Goal: Task Accomplishment & Management: Manage account settings

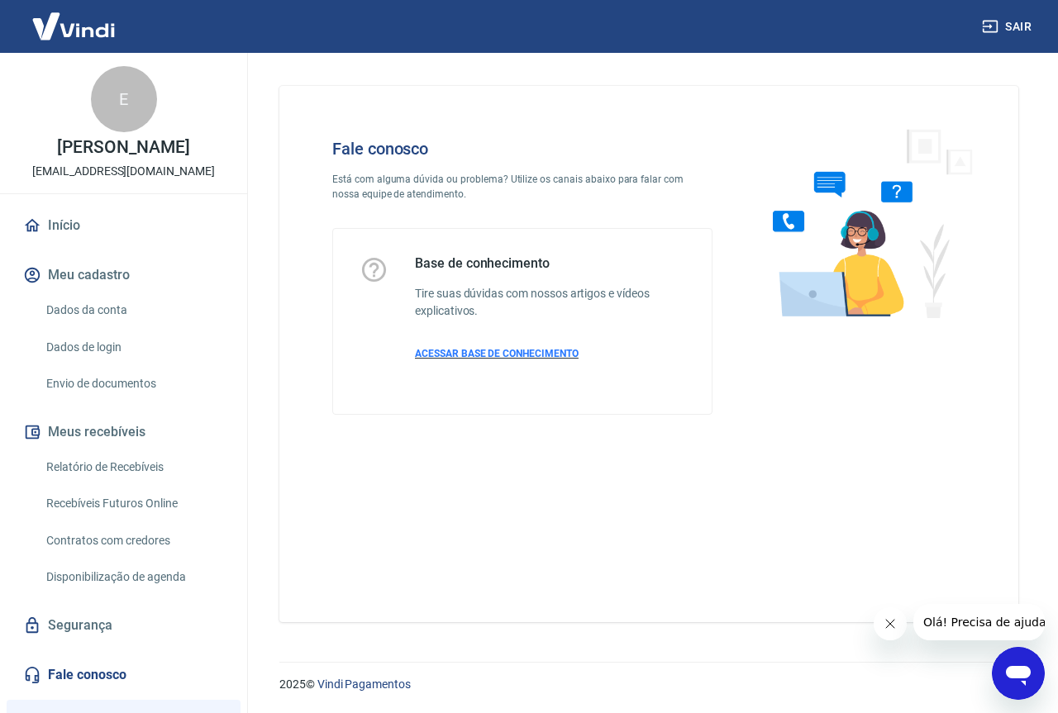
click at [510, 356] on span "ACESSAR BASE DE CONHECIMENTO" at bounding box center [497, 354] width 164 height 12
click at [102, 321] on link "Dados da conta" at bounding box center [134, 310] width 188 height 34
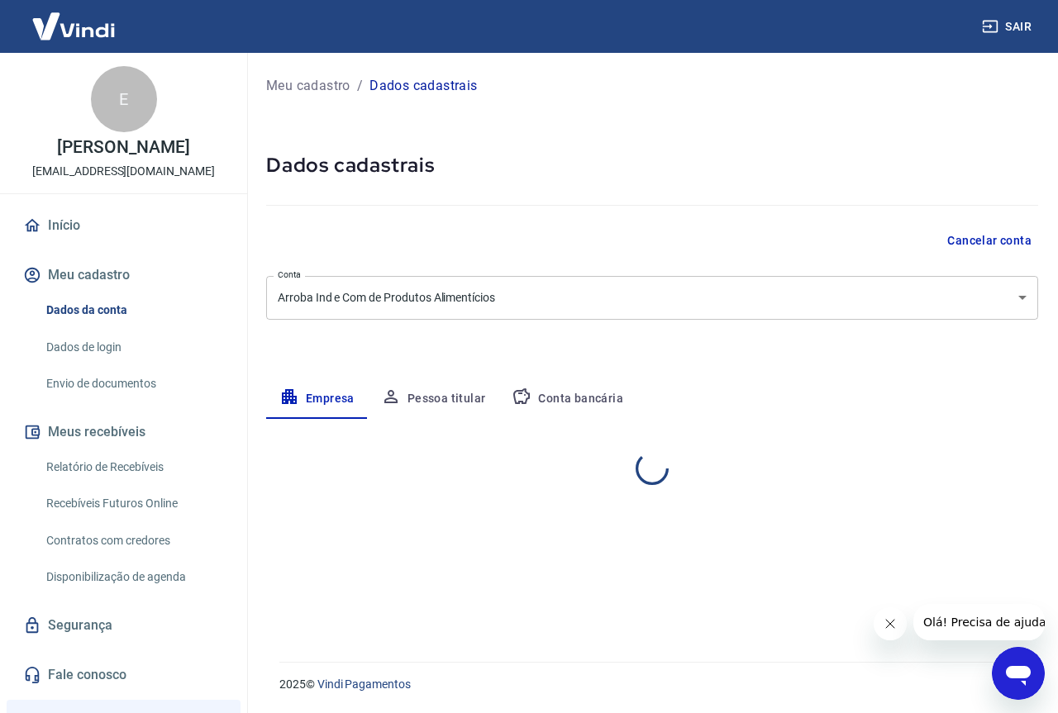
select select "SP"
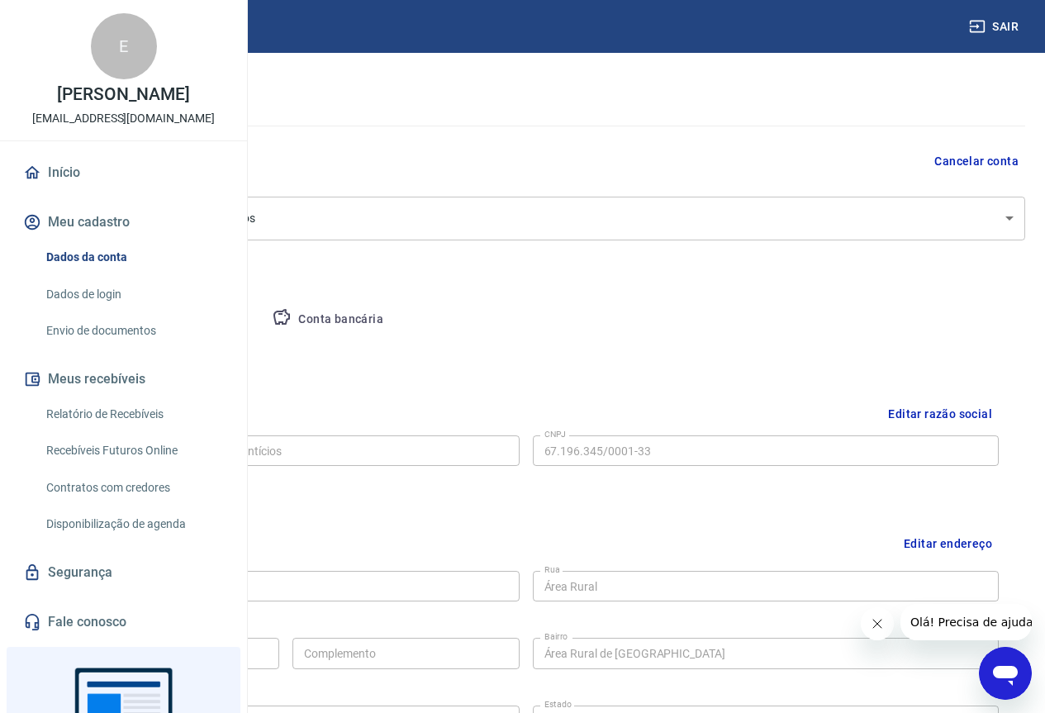
scroll to position [65, 0]
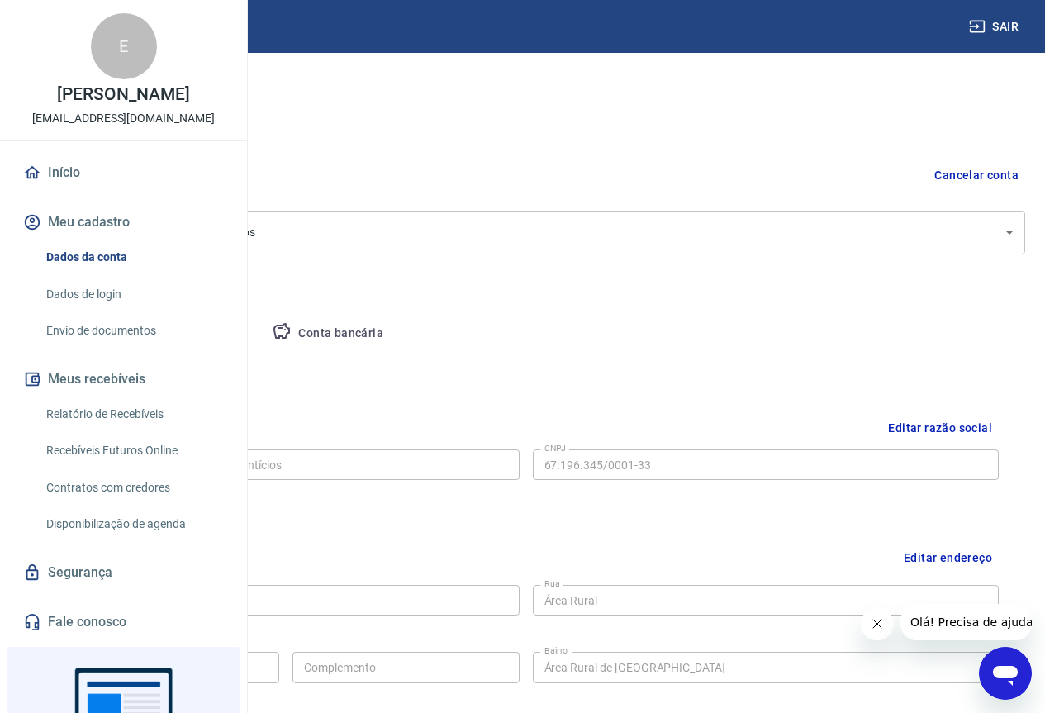
click at [259, 338] on button "Pessoa titular" at bounding box center [193, 334] width 131 height 40
click at [431, 338] on div "Meu cadastro / Dados cadastrais Dados cadastrais Cancelar conta Conta Arroba In…" at bounding box center [526, 522] width 1039 height 1068
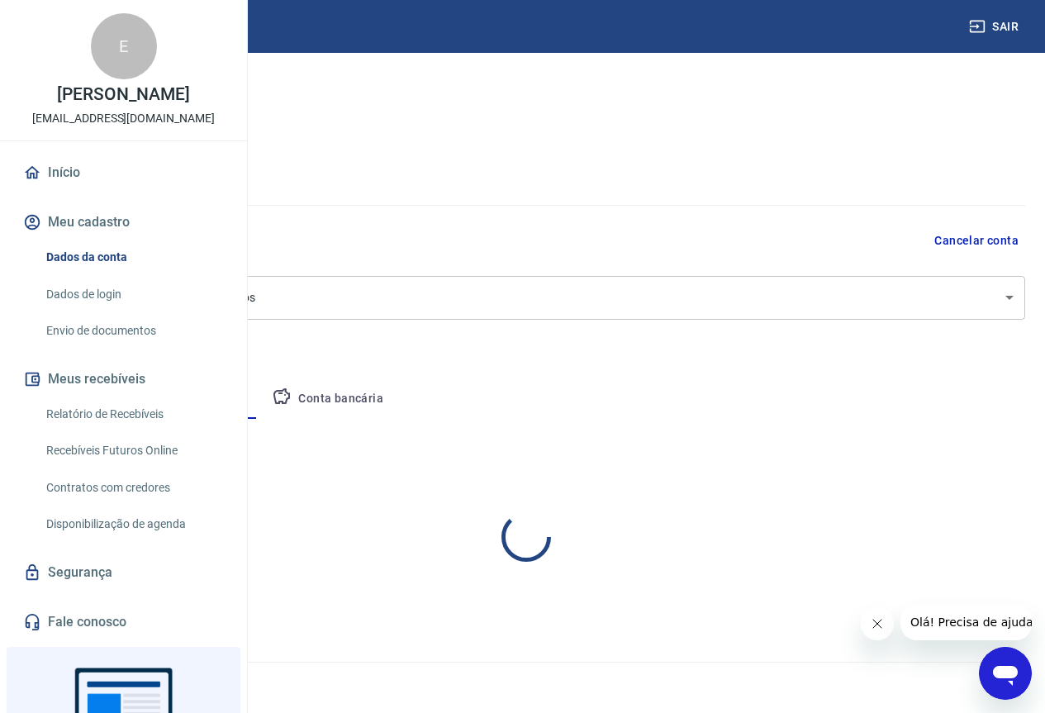
scroll to position [0, 0]
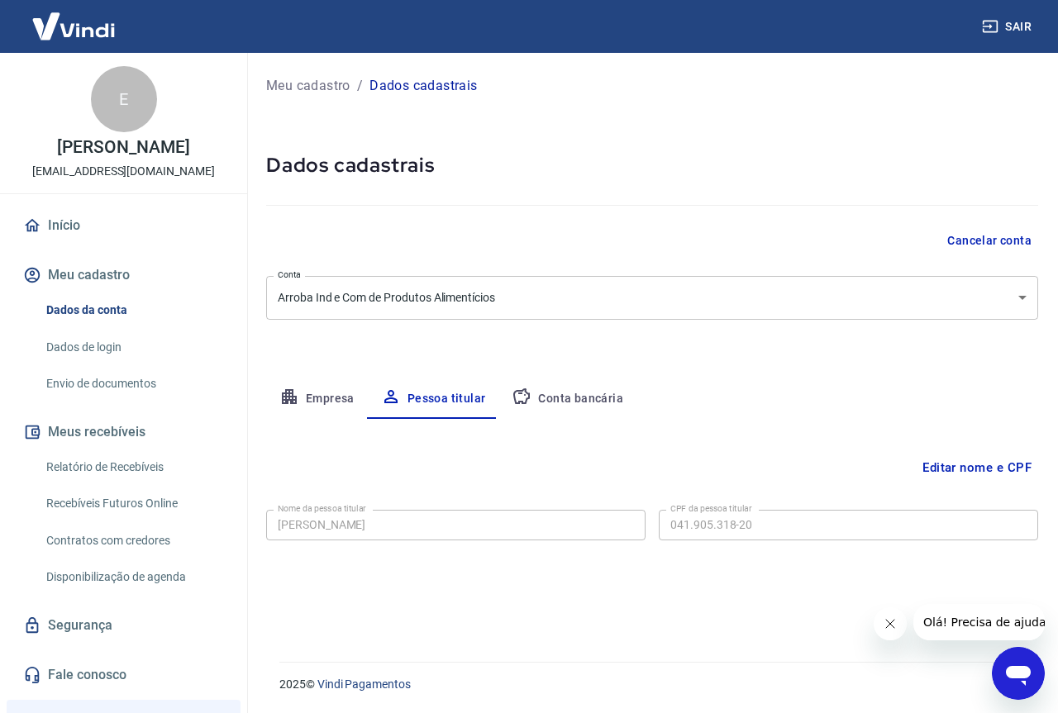
click at [574, 389] on button "Conta bancária" at bounding box center [567, 399] width 138 height 40
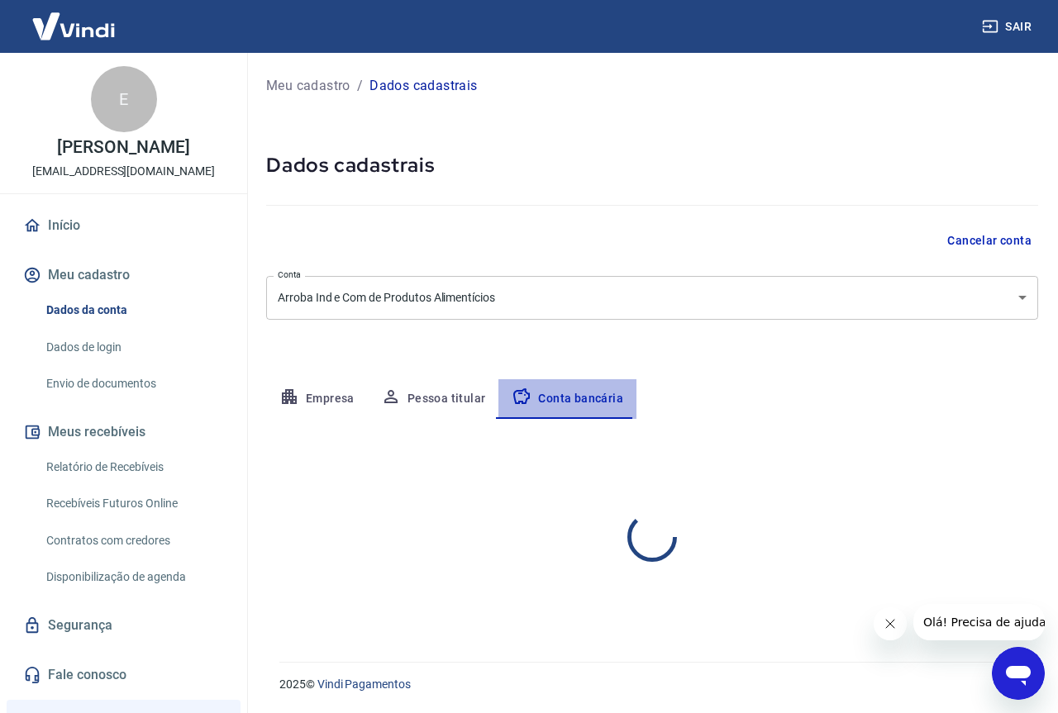
click at [574, 389] on button "Conta bancária" at bounding box center [567, 399] width 138 height 40
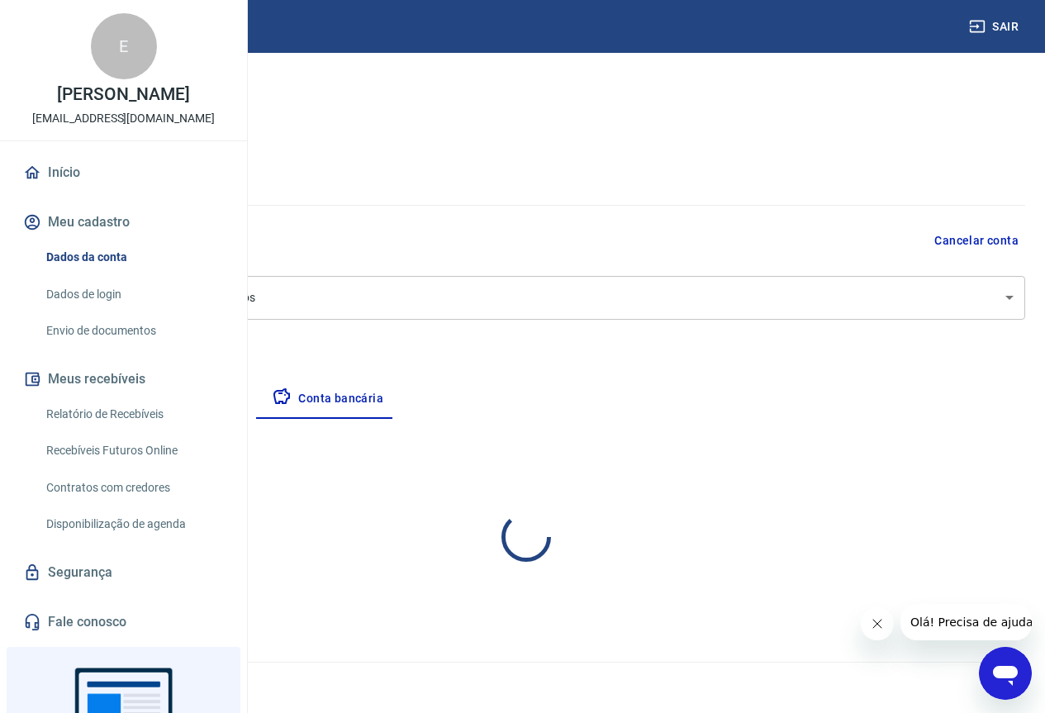
select select "1"
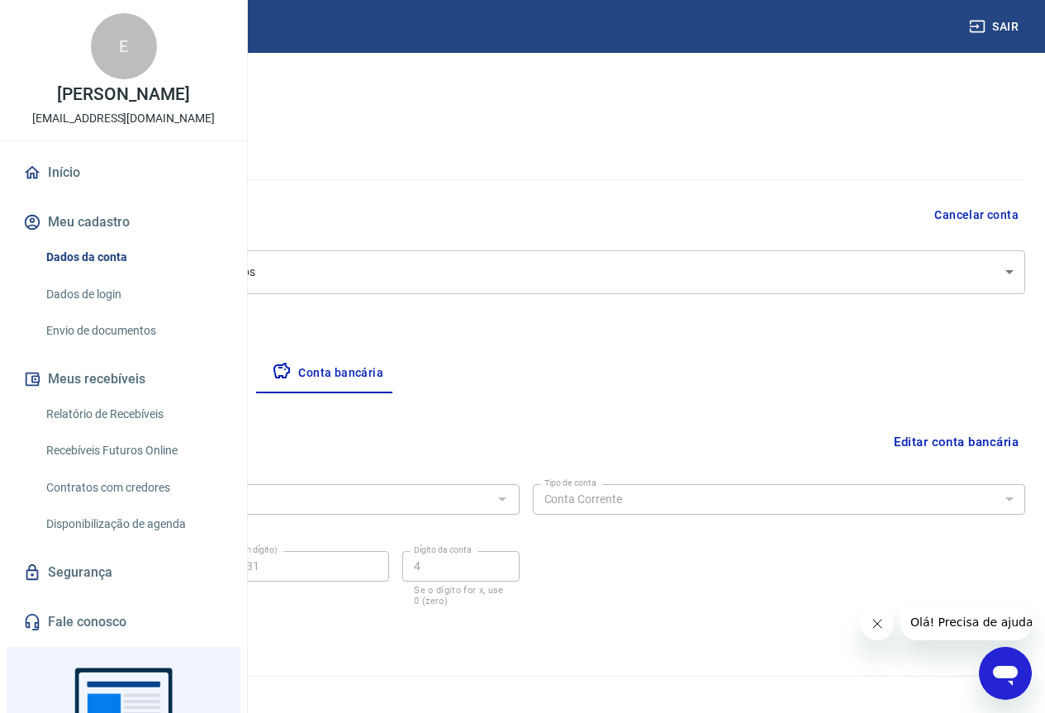
scroll to position [40, 0]
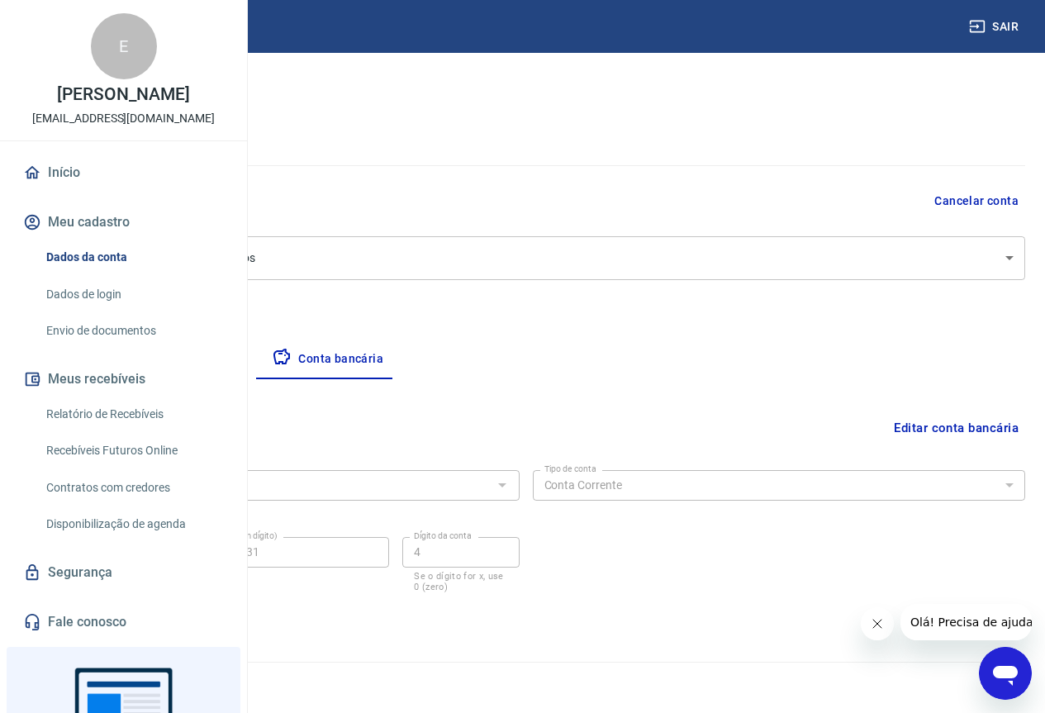
click at [128, 352] on button "Empresa" at bounding box center [77, 360] width 102 height 40
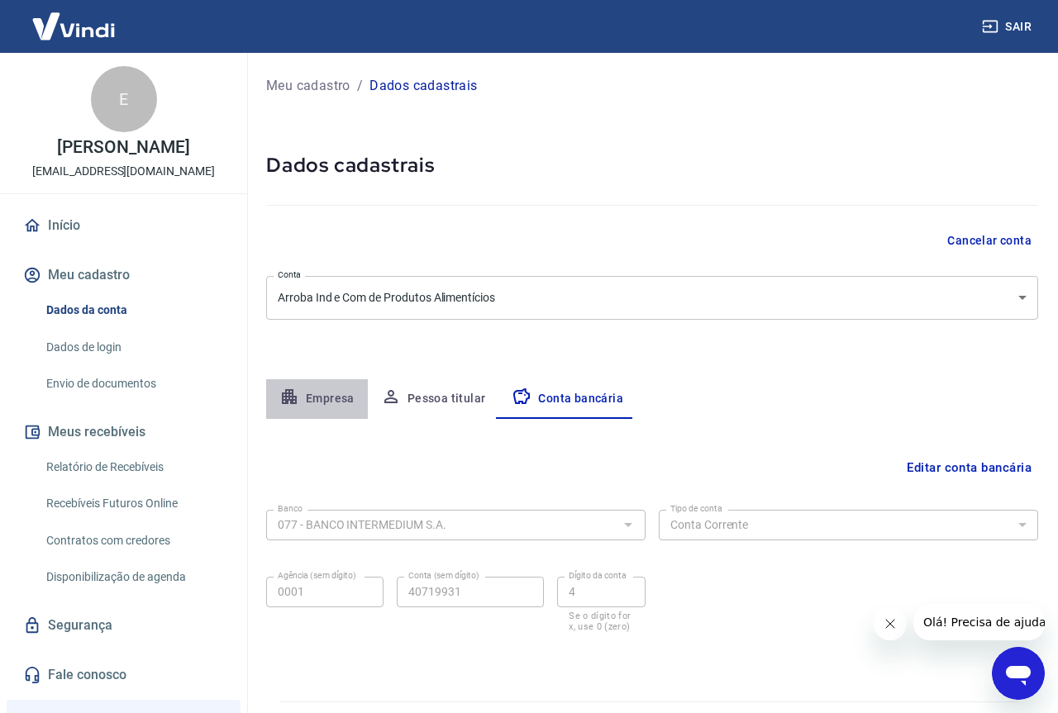
select select "SP"
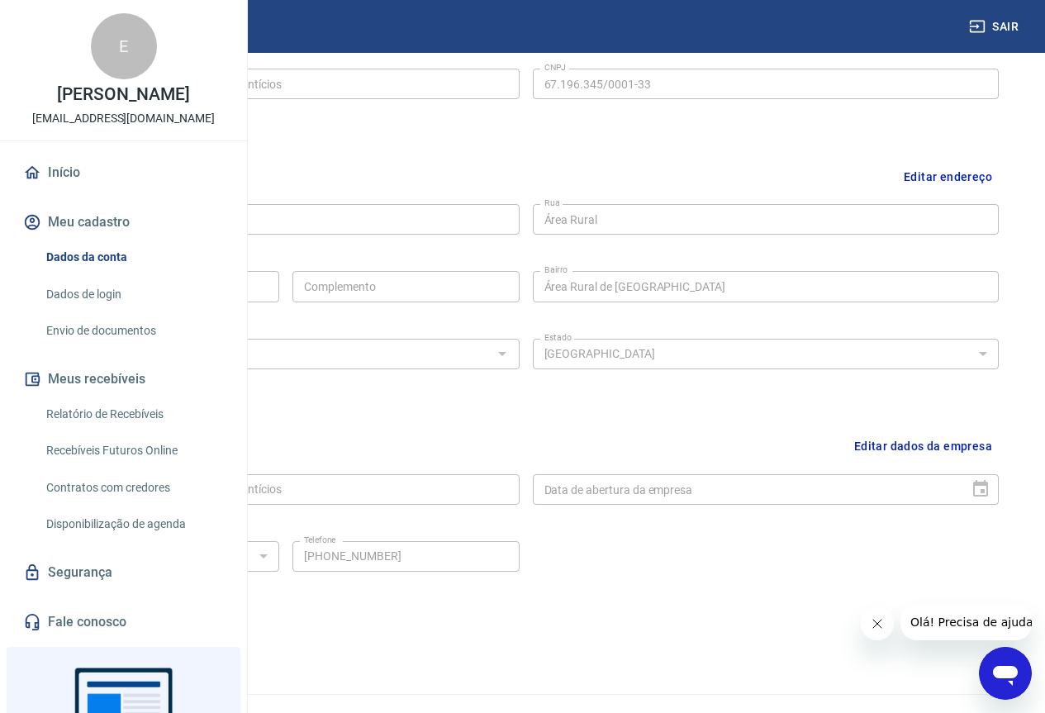
scroll to position [478, 0]
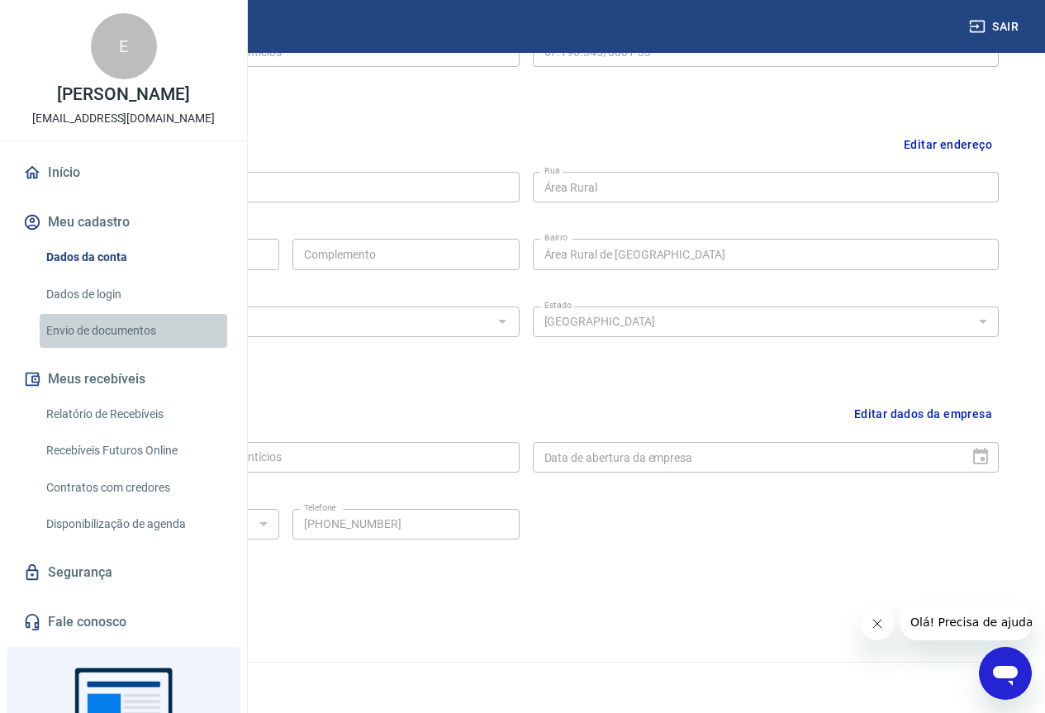
click at [134, 348] on link "Envio de documentos" at bounding box center [134, 331] width 188 height 34
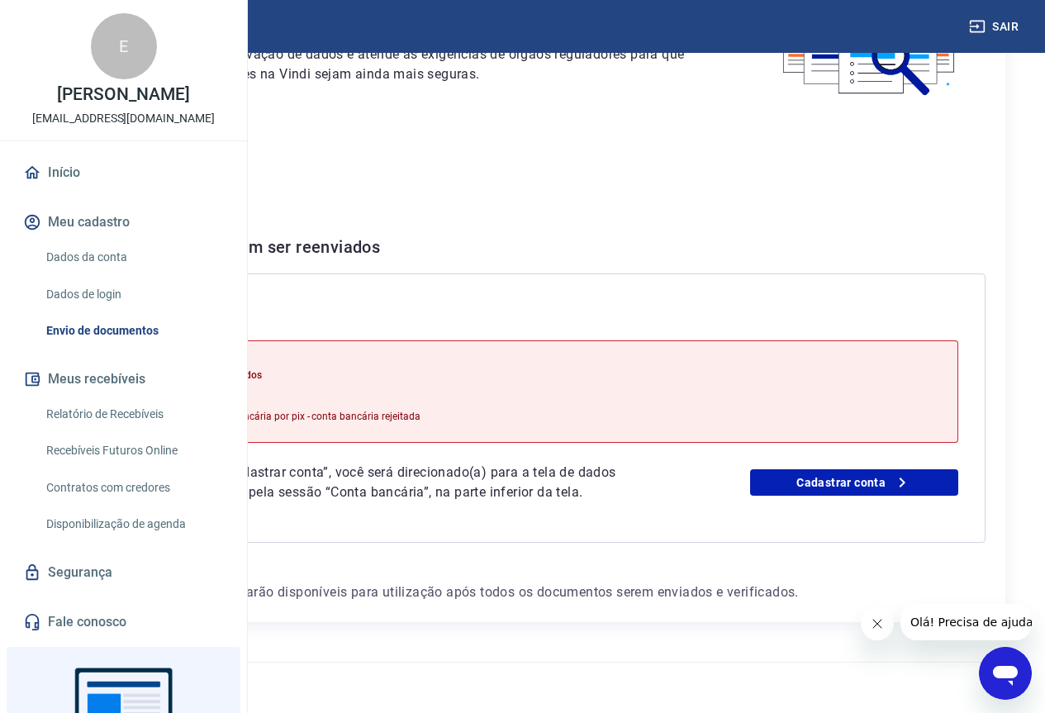
scroll to position [229, 0]
drag, startPoint x: 394, startPoint y: 330, endPoint x: 536, endPoint y: 329, distance: 142.1
click at [421, 368] on p "Dados bancários inválidos" at bounding box center [282, 375] width 277 height 15
drag, startPoint x: 536, startPoint y: 329, endPoint x: 562, endPoint y: 336, distance: 26.7
click at [421, 368] on p "Dados bancários inválidos" at bounding box center [282, 375] width 277 height 15
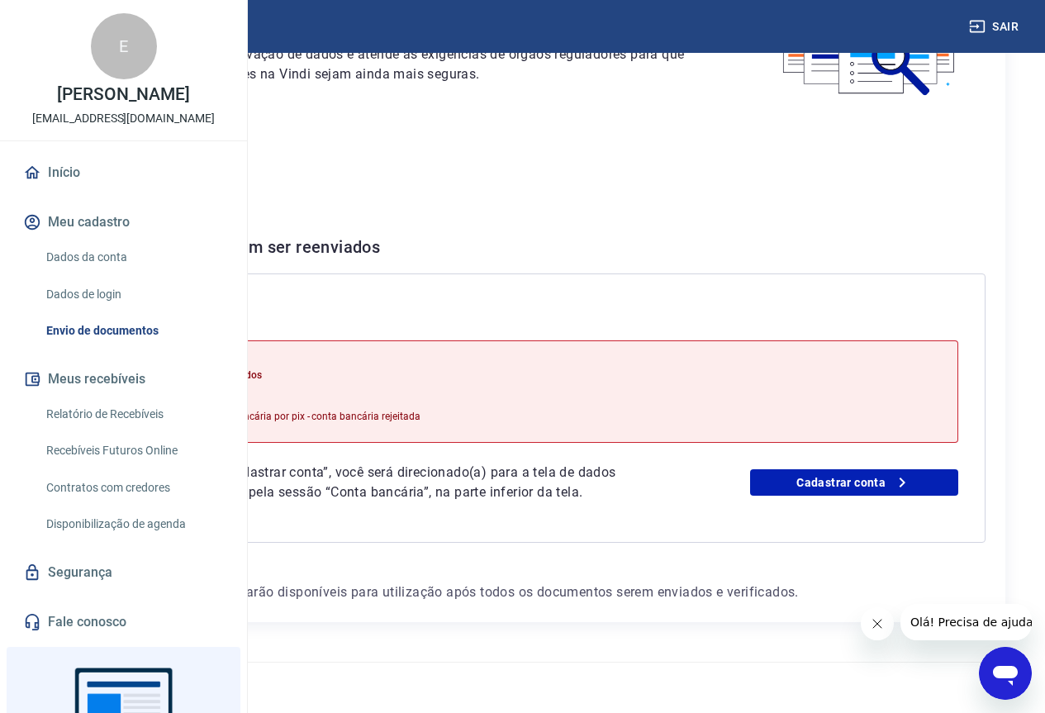
click at [421, 368] on p "Dados bancários inválidos" at bounding box center [282, 375] width 277 height 15
click at [878, 469] on link "Cadastrar conta" at bounding box center [854, 482] width 208 height 26
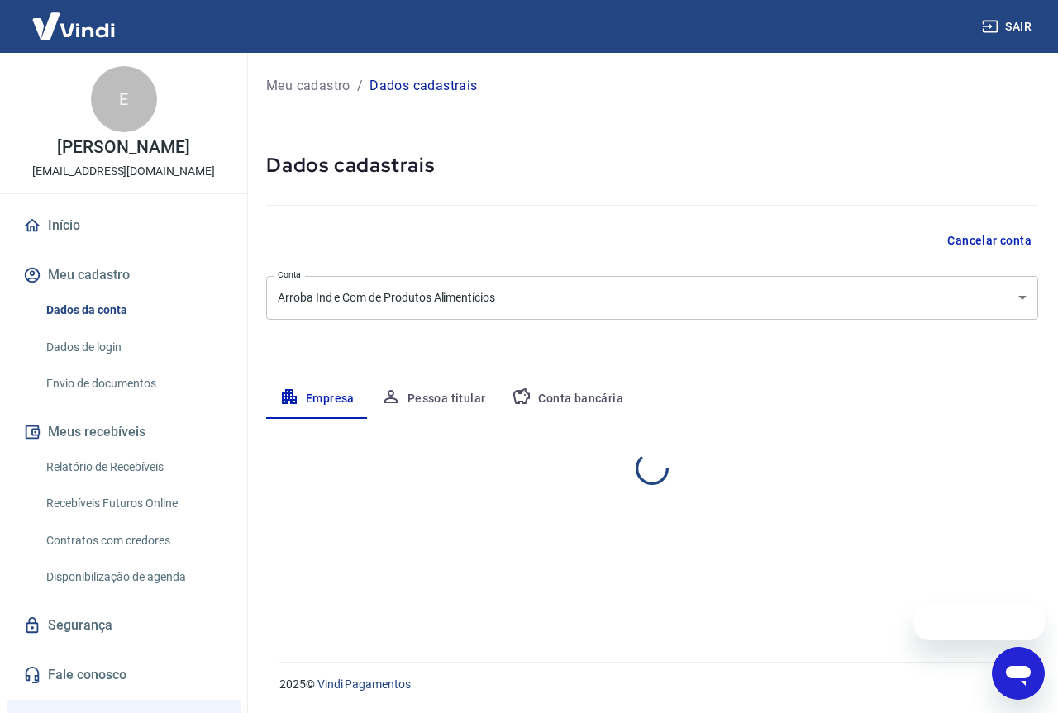
select select "SP"
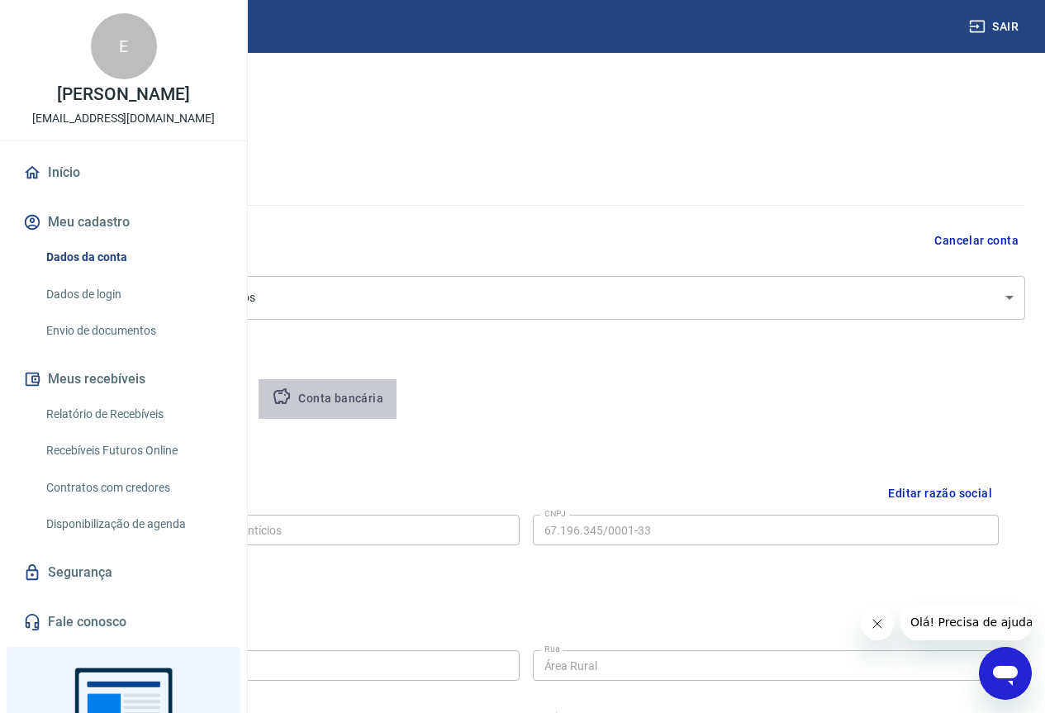
click at [397, 398] on button "Conta bancária" at bounding box center [328, 399] width 138 height 40
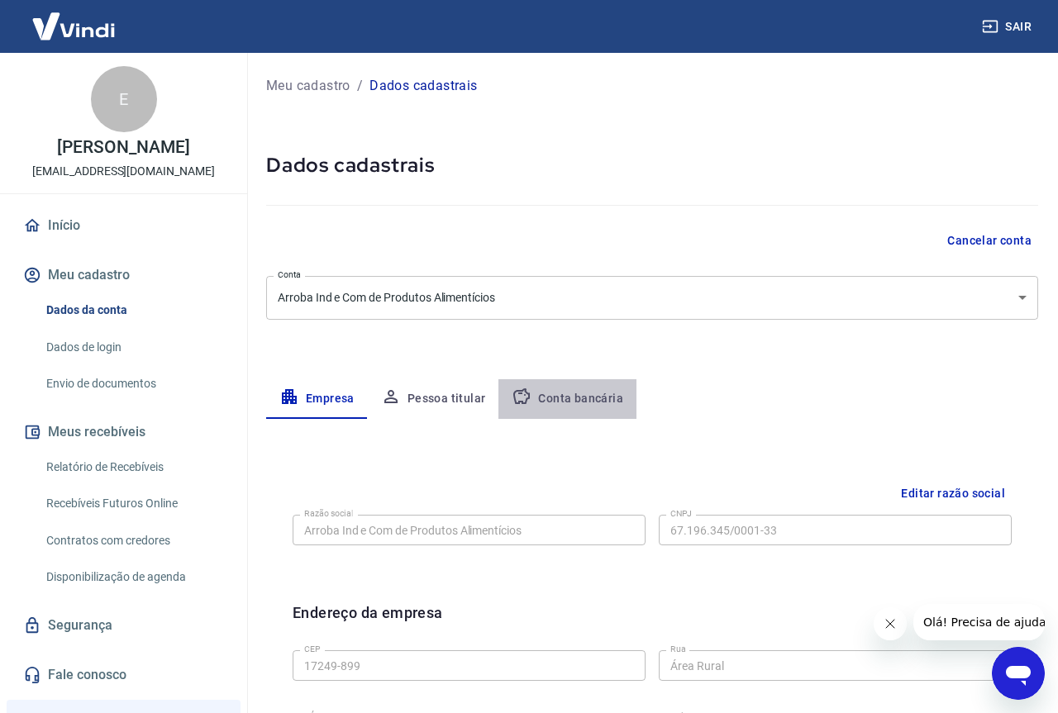
click at [576, 399] on button "Conta bancária" at bounding box center [567, 399] width 138 height 40
select select "1"
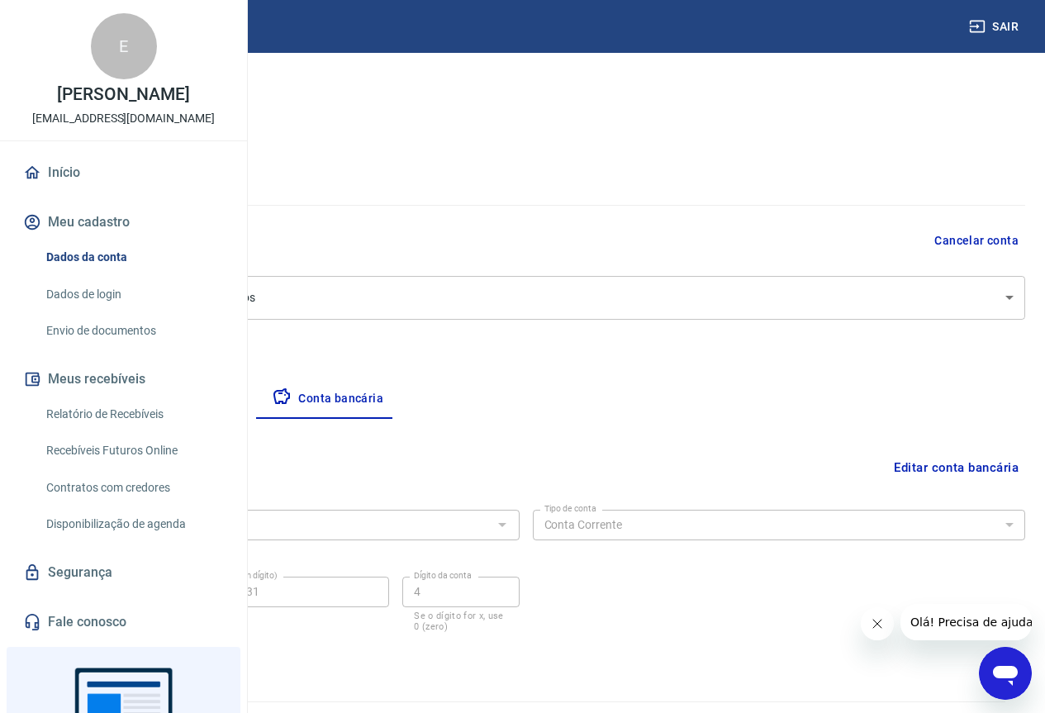
scroll to position [40, 0]
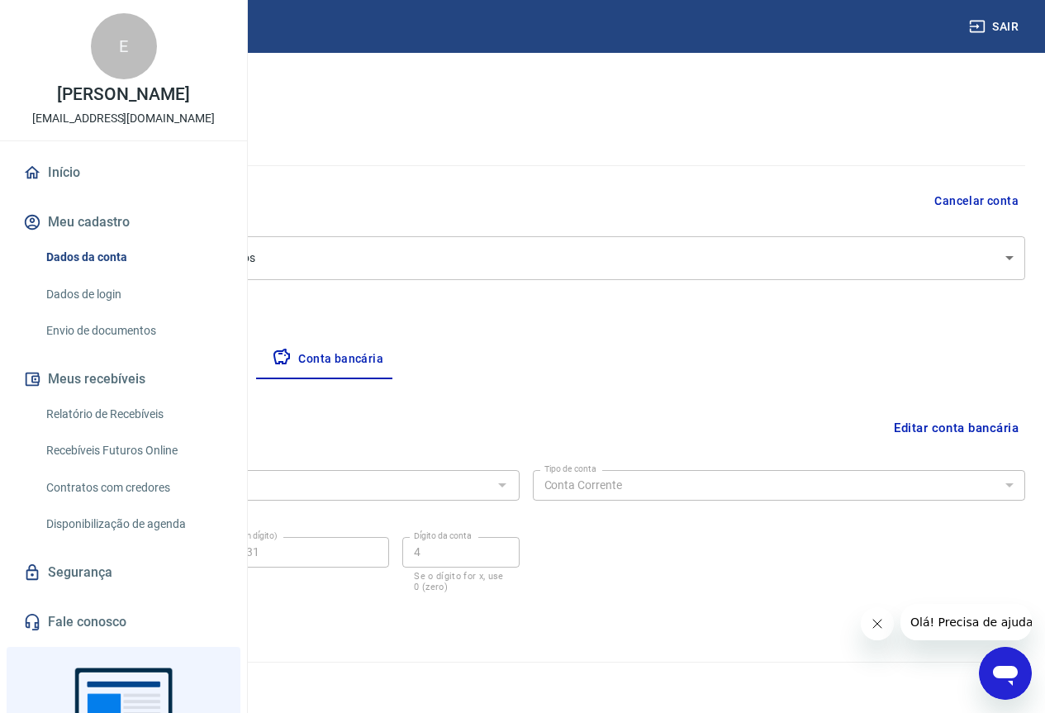
click at [978, 432] on button "Editar conta bancária" at bounding box center [956, 427] width 138 height 31
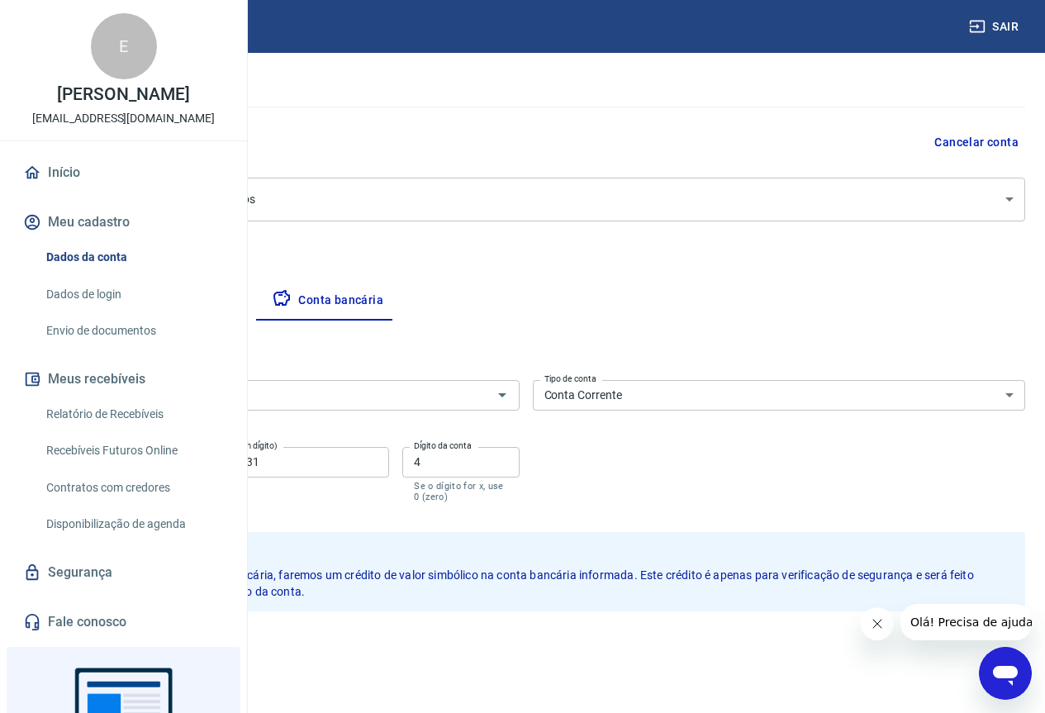
scroll to position [159, 0]
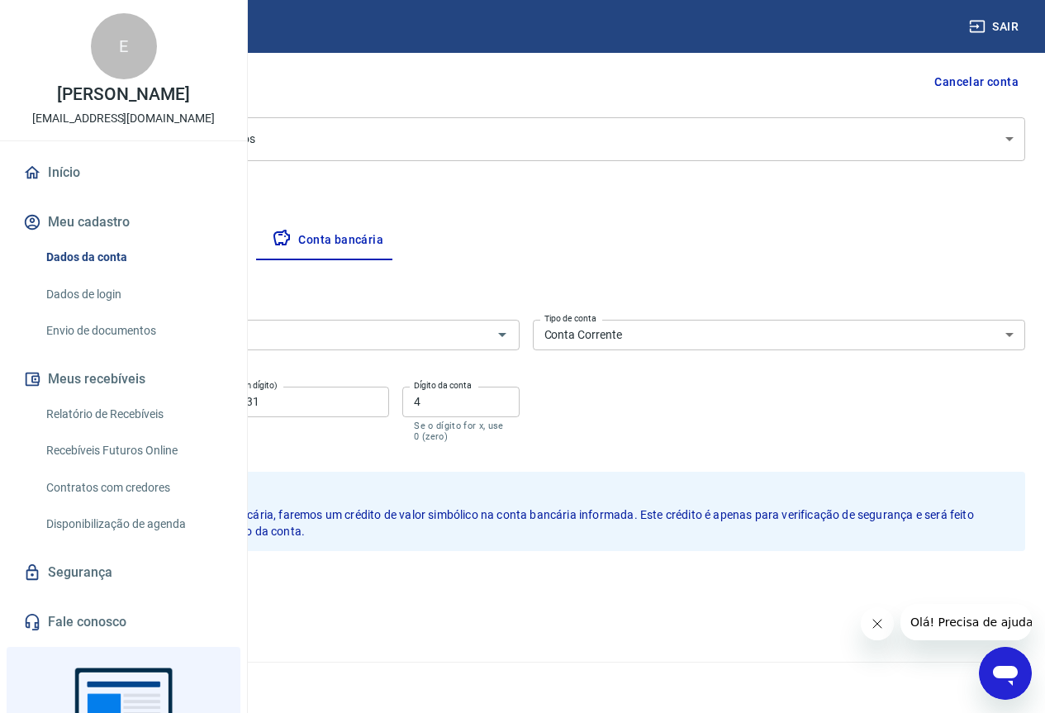
click at [519, 403] on input "4" at bounding box center [460, 402] width 117 height 31
click at [389, 409] on input "40719931" at bounding box center [292, 402] width 194 height 31
type input "407199314"
click at [519, 407] on input "Dígito da conta" at bounding box center [460, 402] width 117 height 31
type input "0"
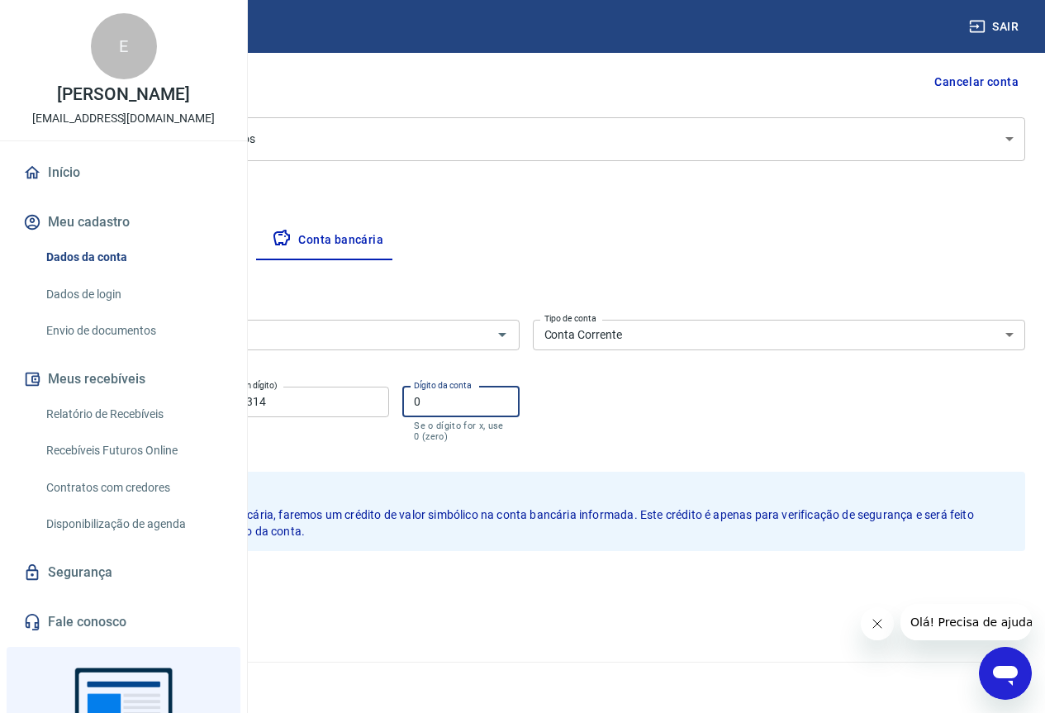
click at [89, 587] on button "Salvar" at bounding box center [57, 586] width 63 height 31
click at [298, 587] on div "Salvar Cancelar" at bounding box center [525, 586] width 999 height 31
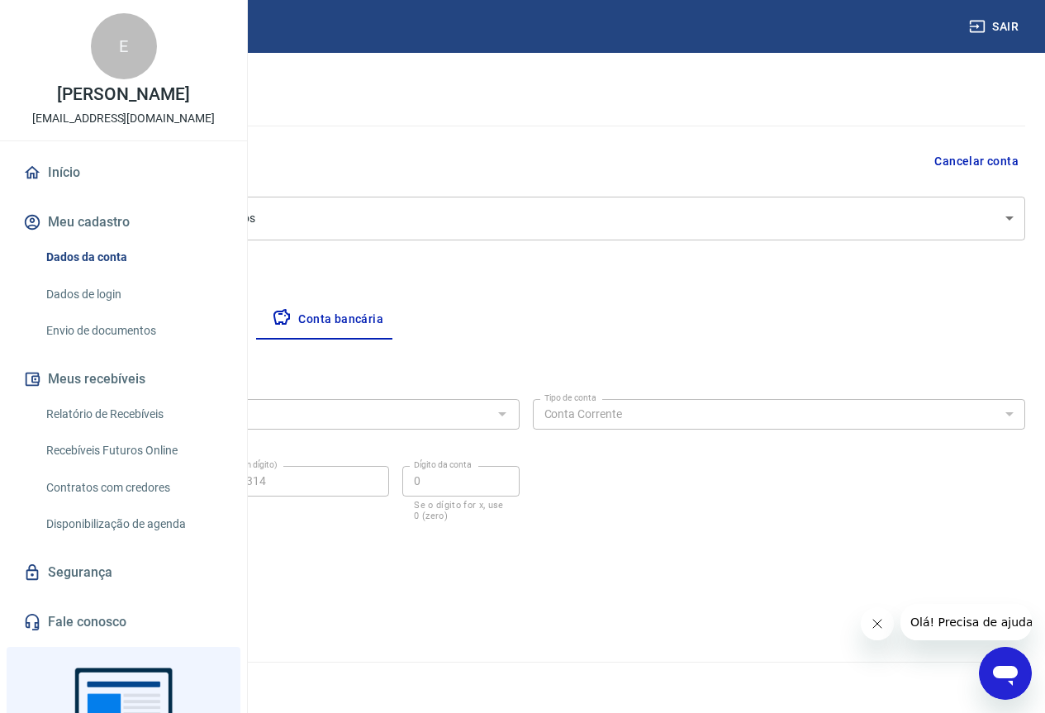
scroll to position [0, 0]
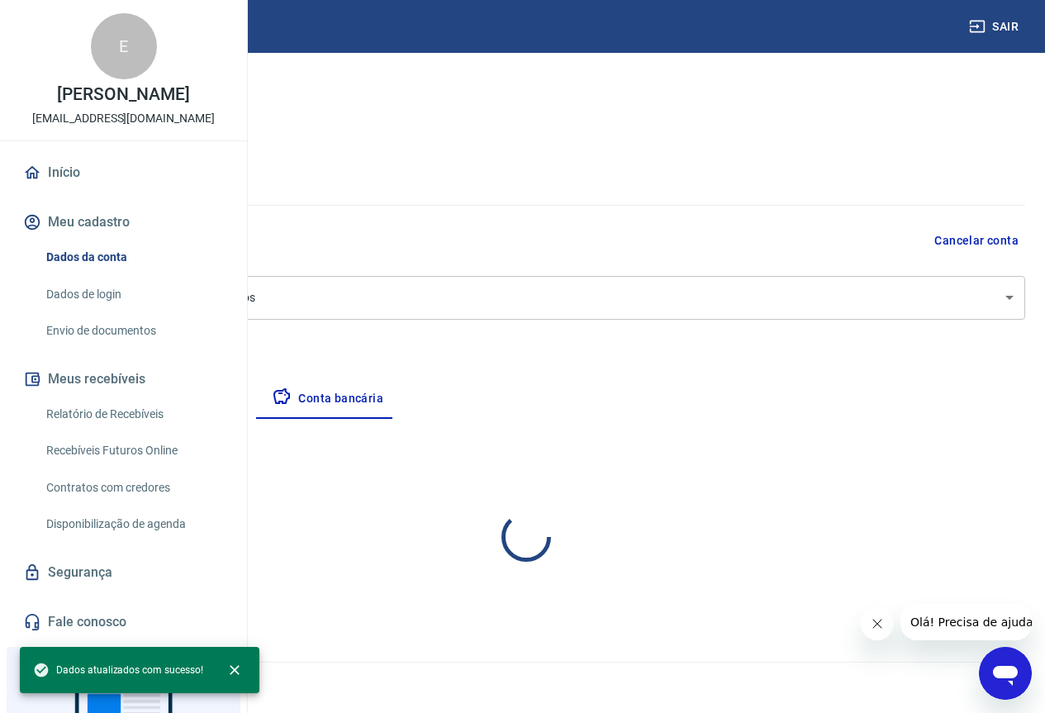
select select "1"
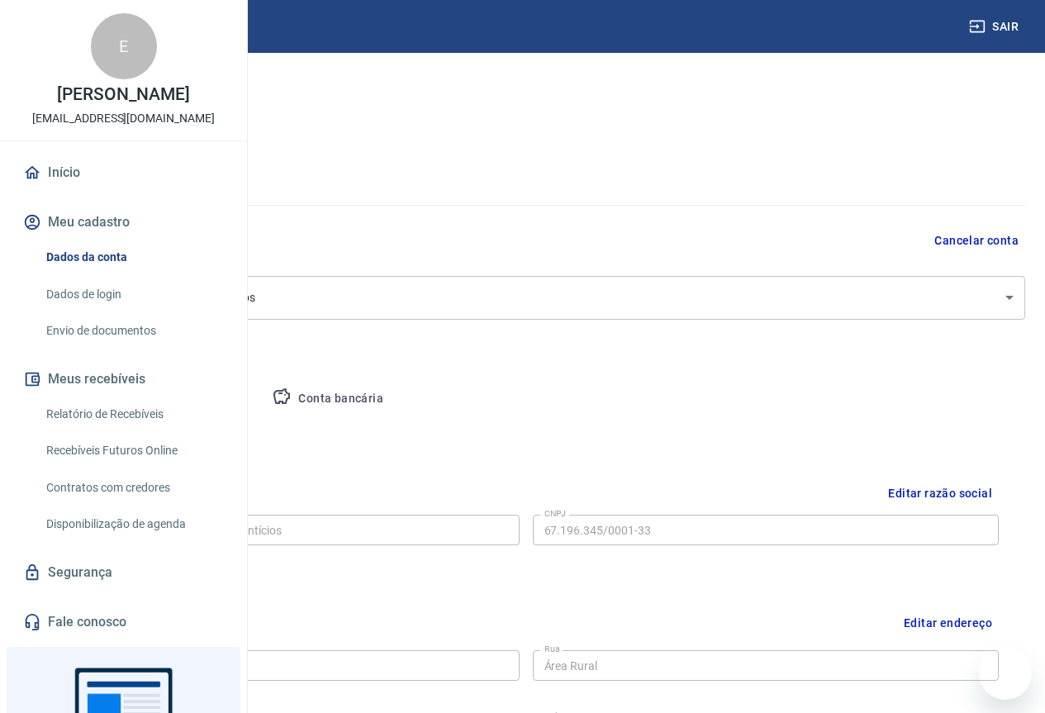
select select "SP"
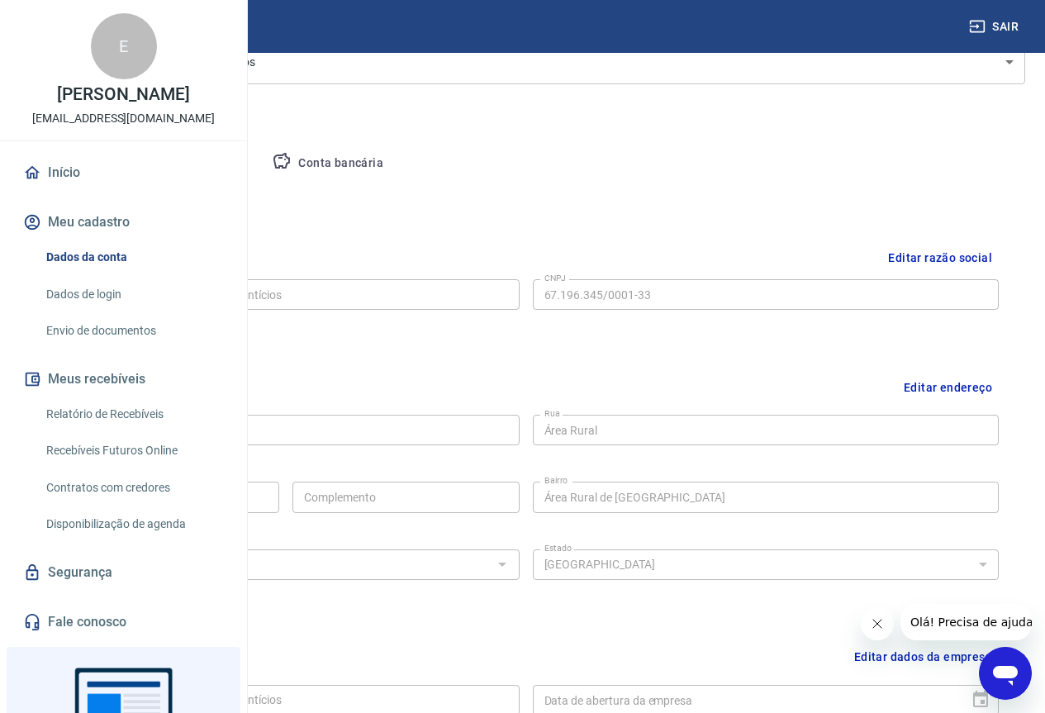
scroll to position [231, 0]
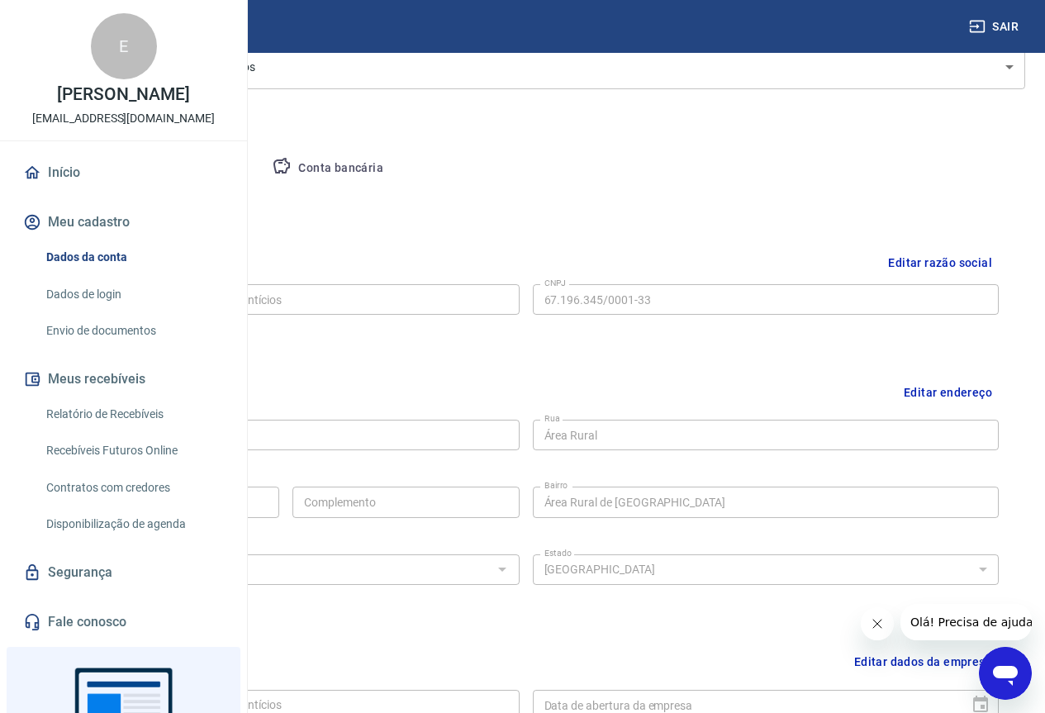
click at [81, 28] on img at bounding box center [73, 26] width 107 height 50
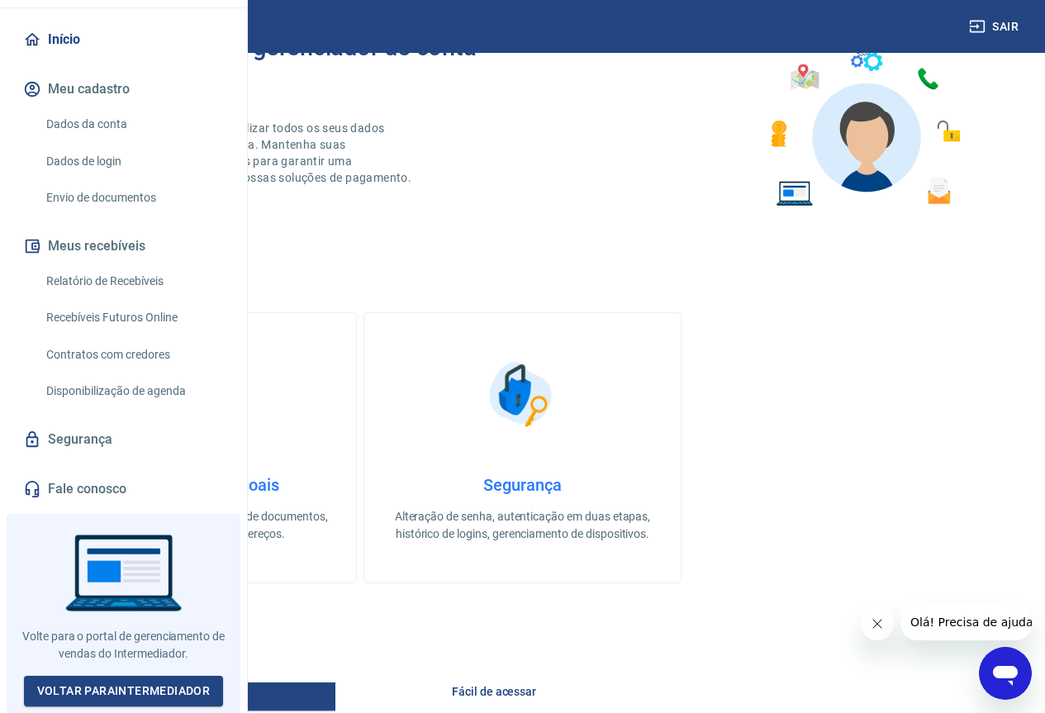
scroll to position [578, 0]
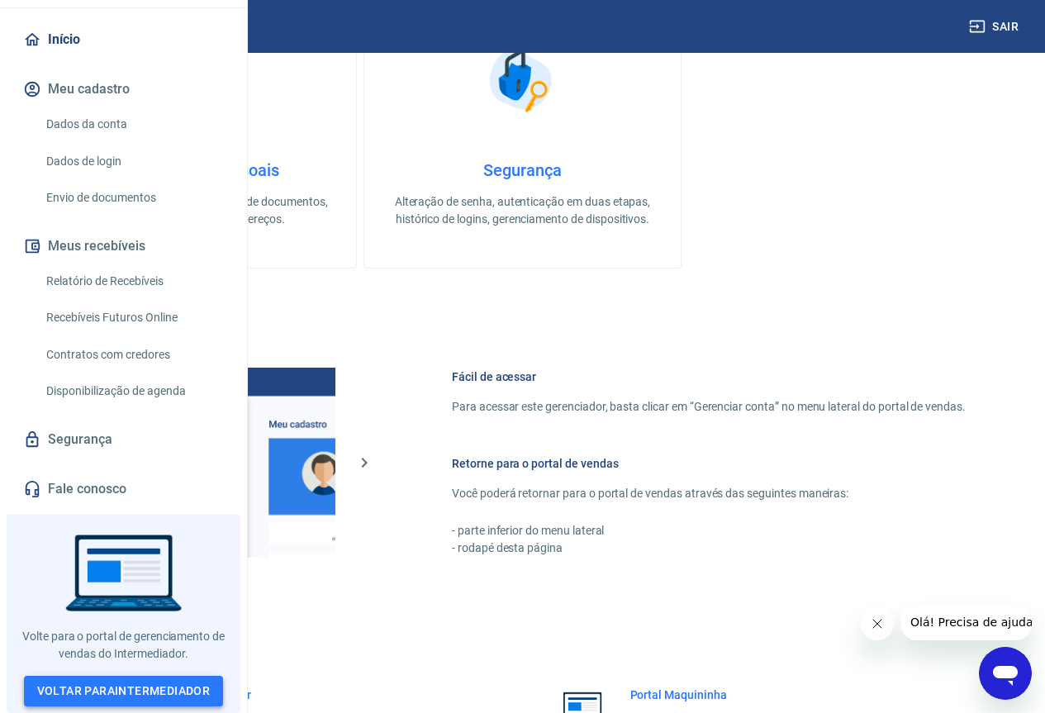
click at [150, 691] on link "Voltar para Intermediador" at bounding box center [124, 691] width 200 height 31
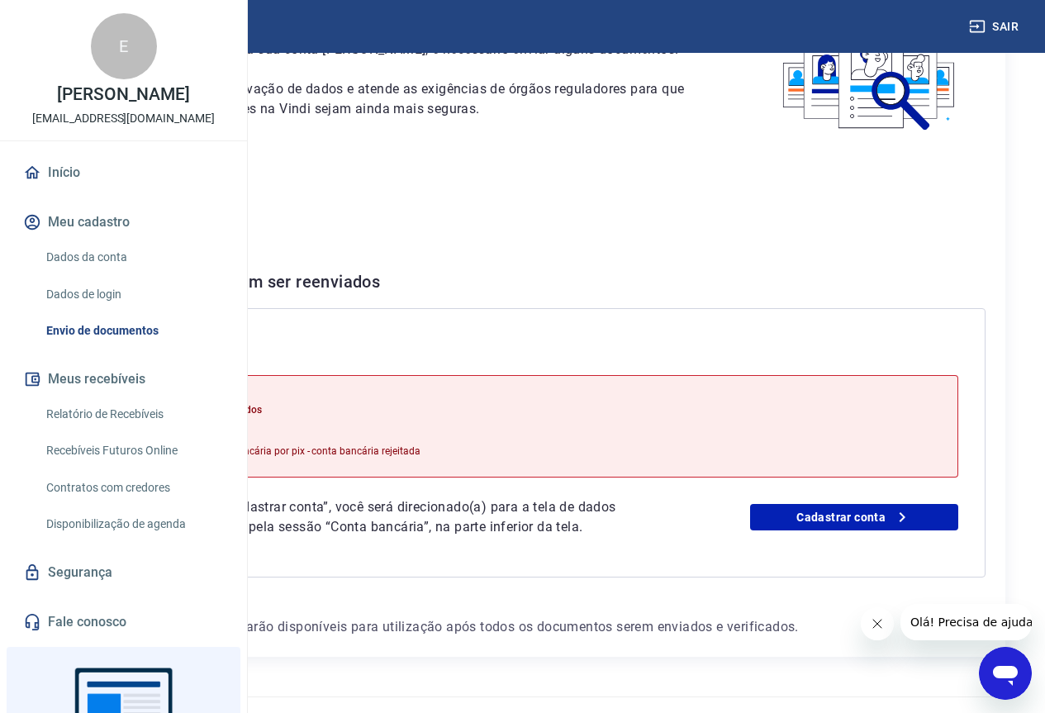
scroll to position [165, 0]
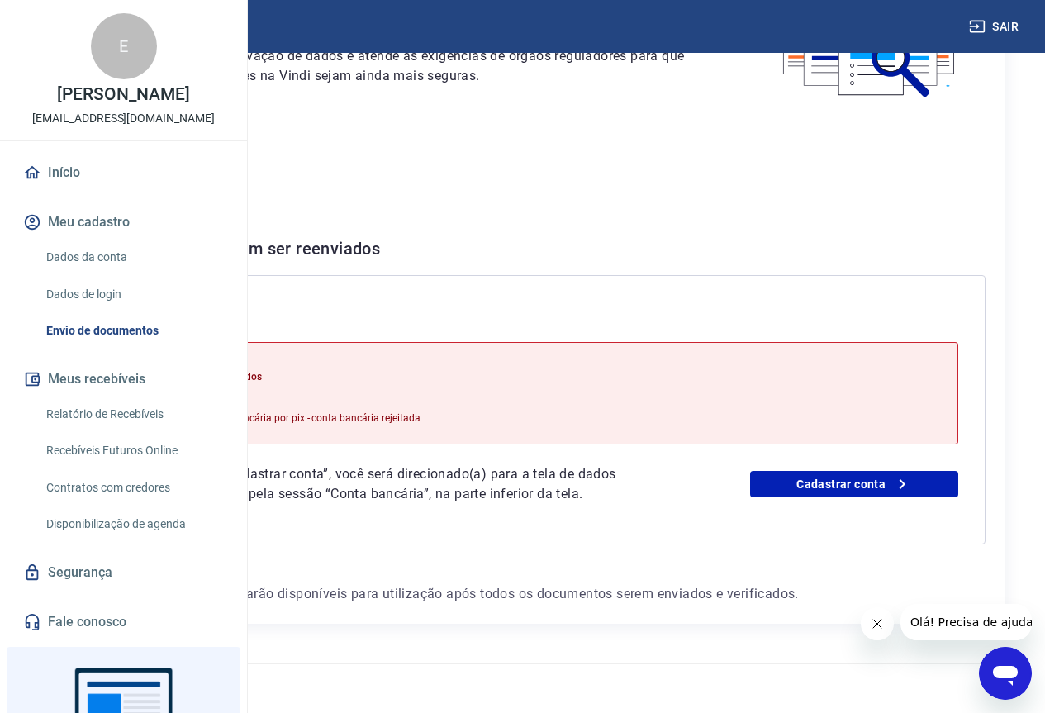
click at [855, 502] on div "Após clicar em “Cadastrar conta”, você será direcionado(a) para a tela de dados…" at bounding box center [542, 484] width 832 height 40
click at [859, 497] on link "Cadastrar conta" at bounding box center [854, 484] width 208 height 26
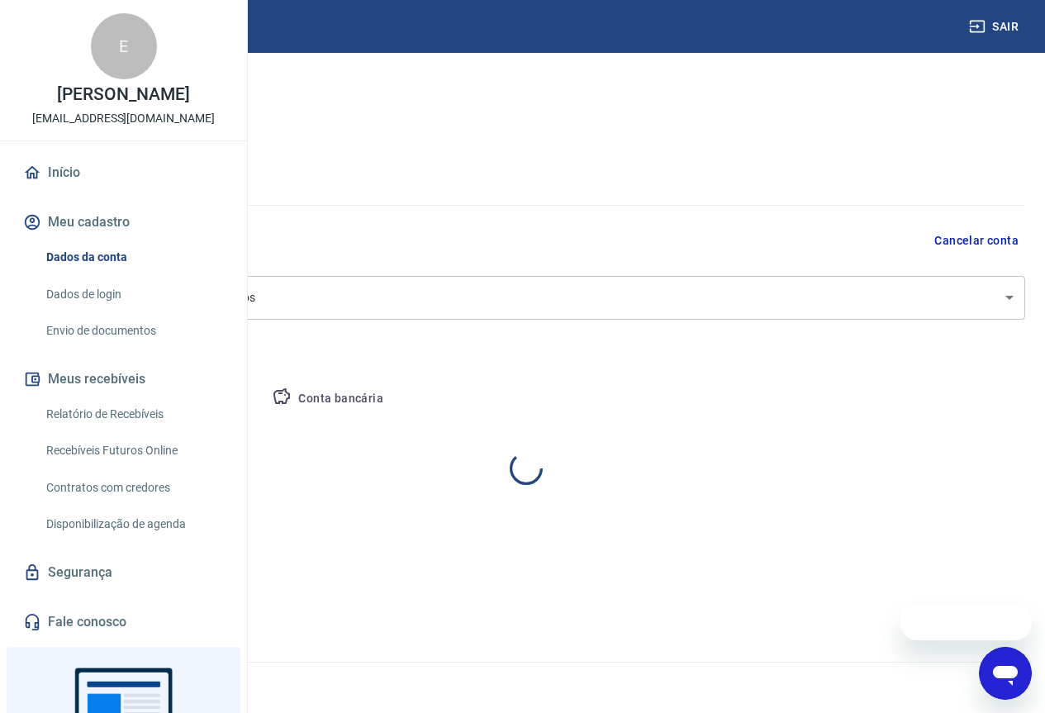
select select "SP"
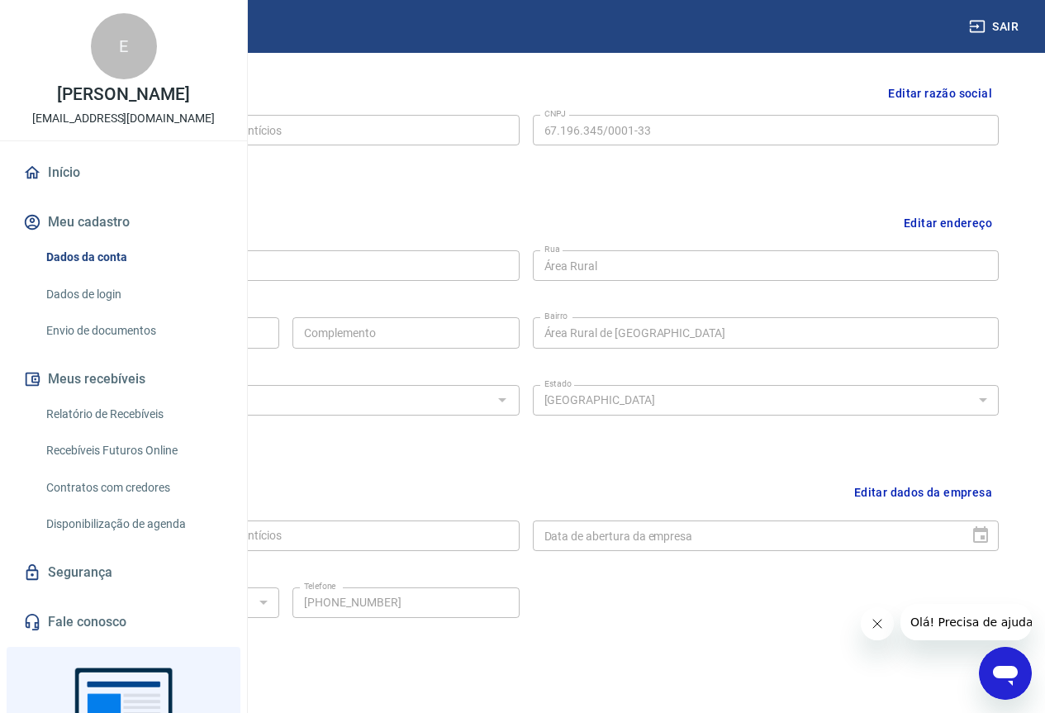
scroll to position [148, 0]
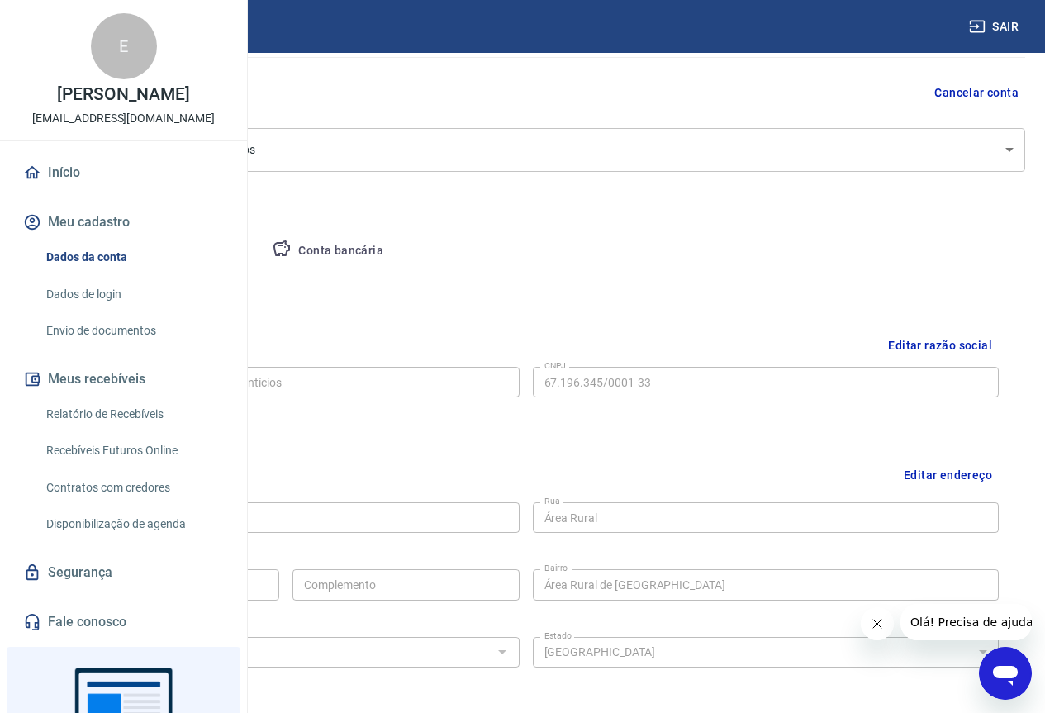
click at [259, 252] on button "Pessoa titular" at bounding box center [193, 251] width 131 height 40
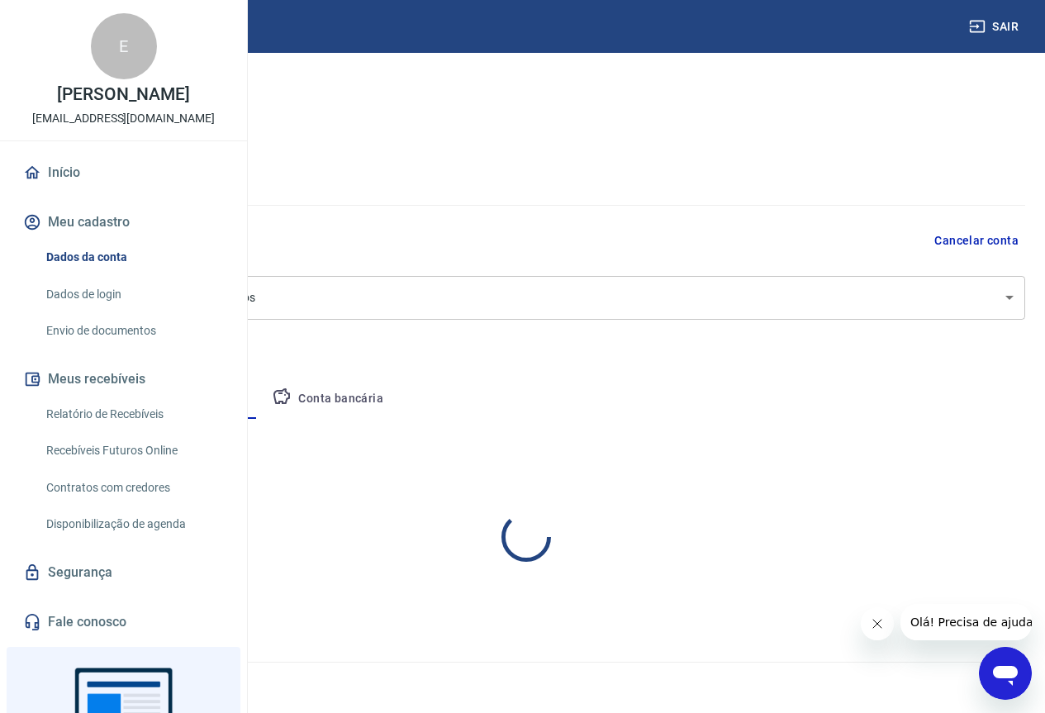
scroll to position [0, 0]
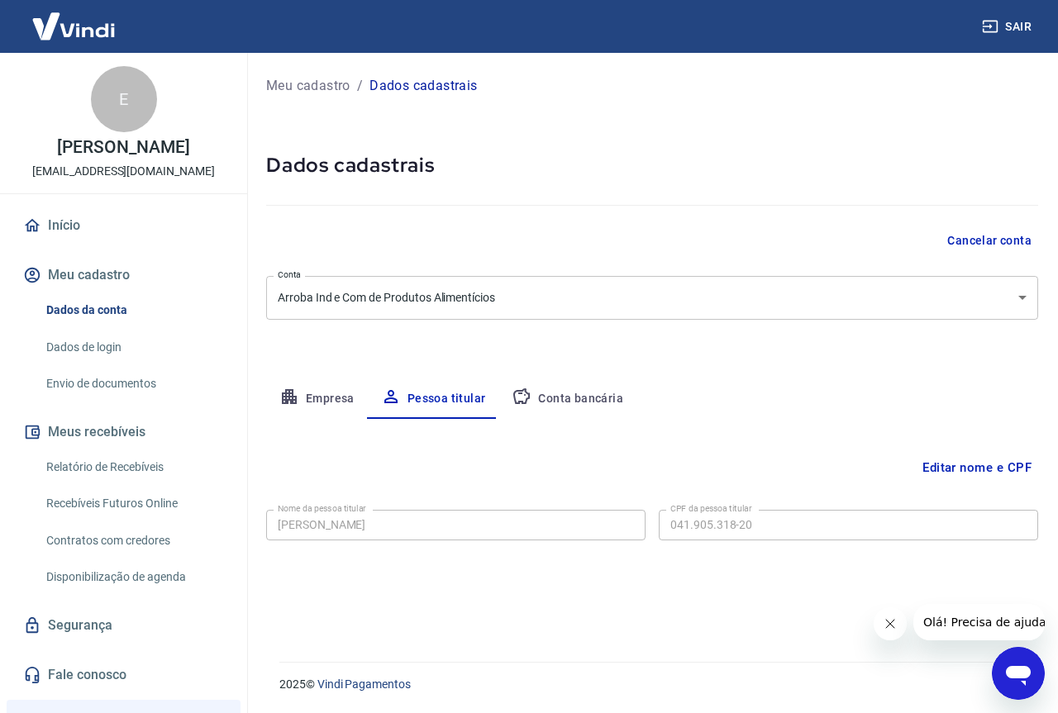
click at [609, 396] on button "Conta bancária" at bounding box center [567, 399] width 138 height 40
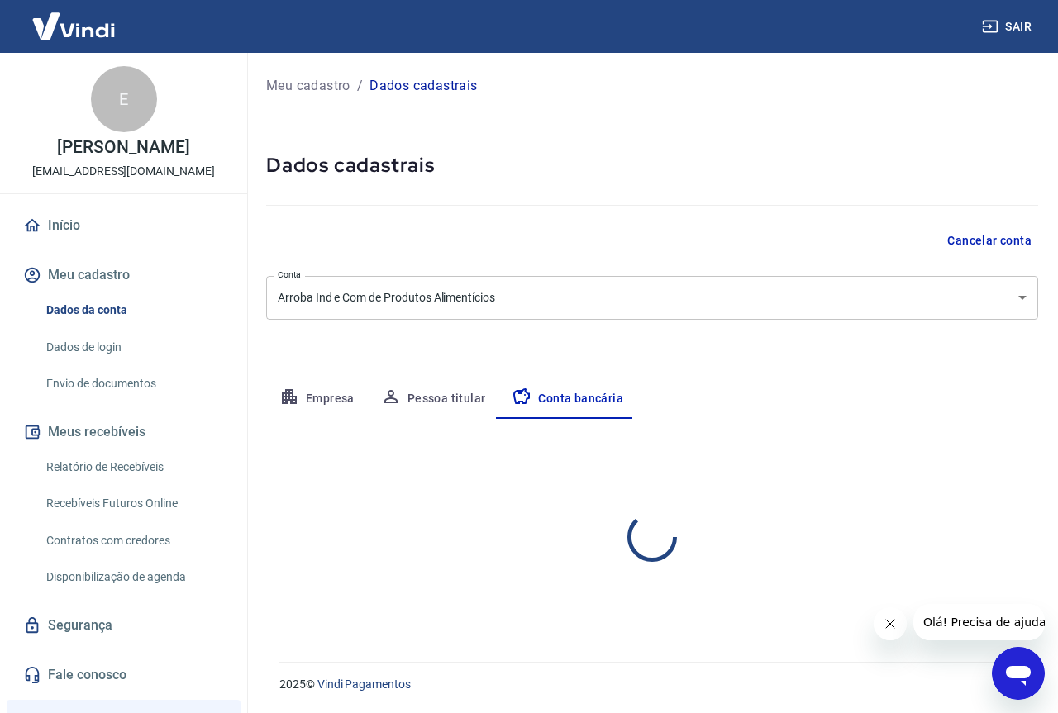
select select "1"
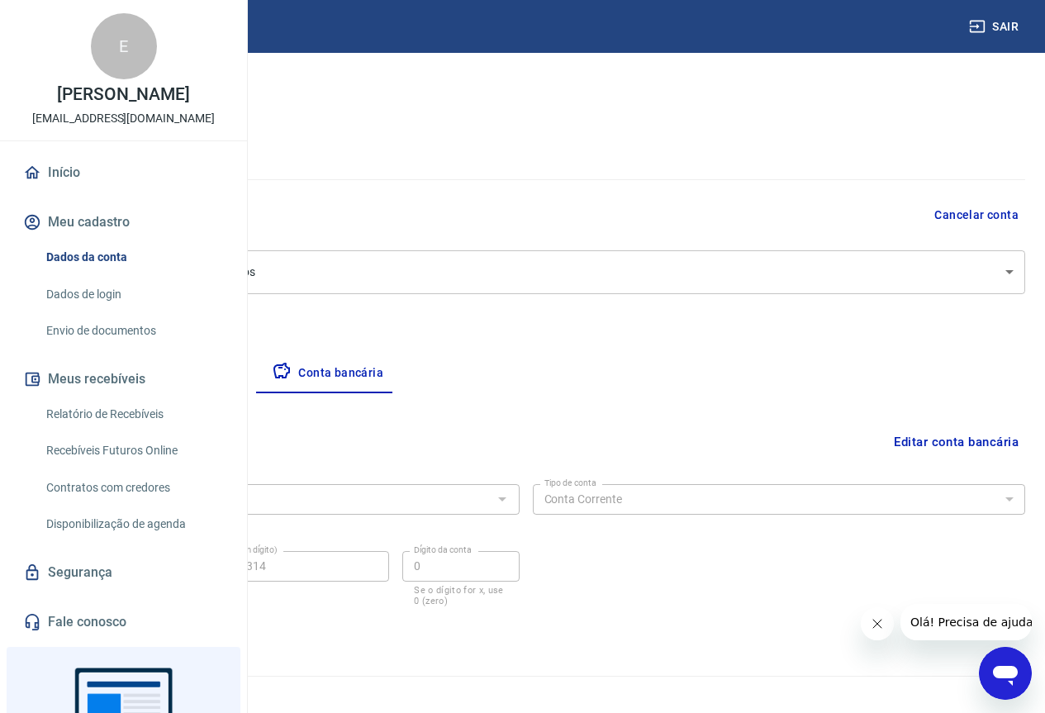
scroll to position [40, 0]
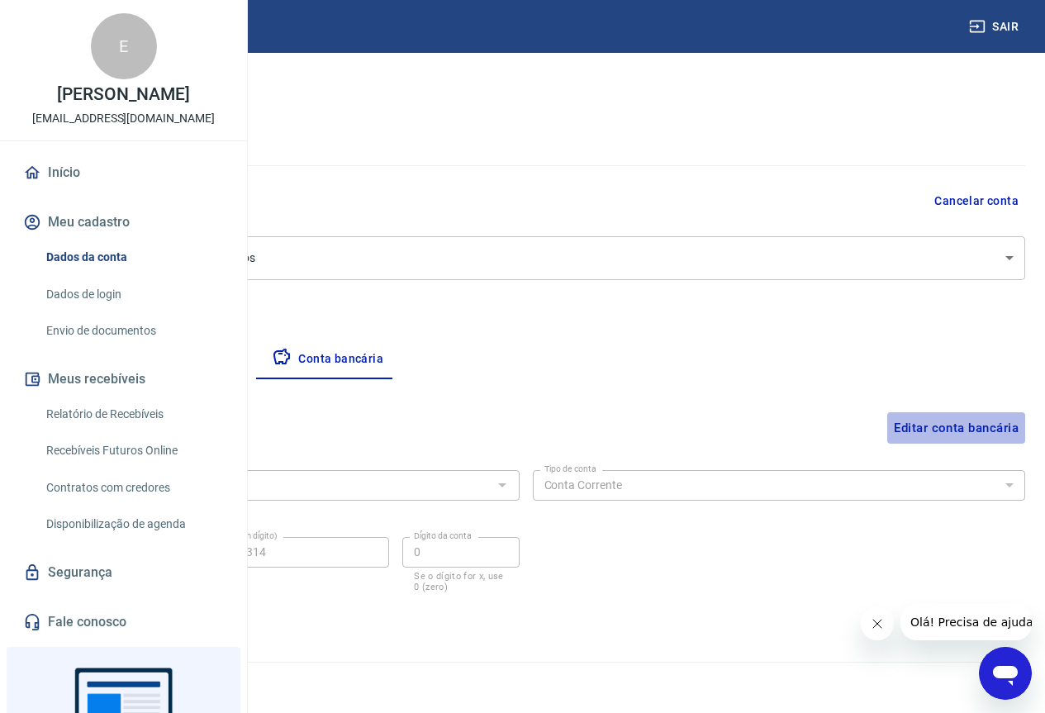
click at [950, 423] on button "Editar conta bancária" at bounding box center [956, 427] width 138 height 31
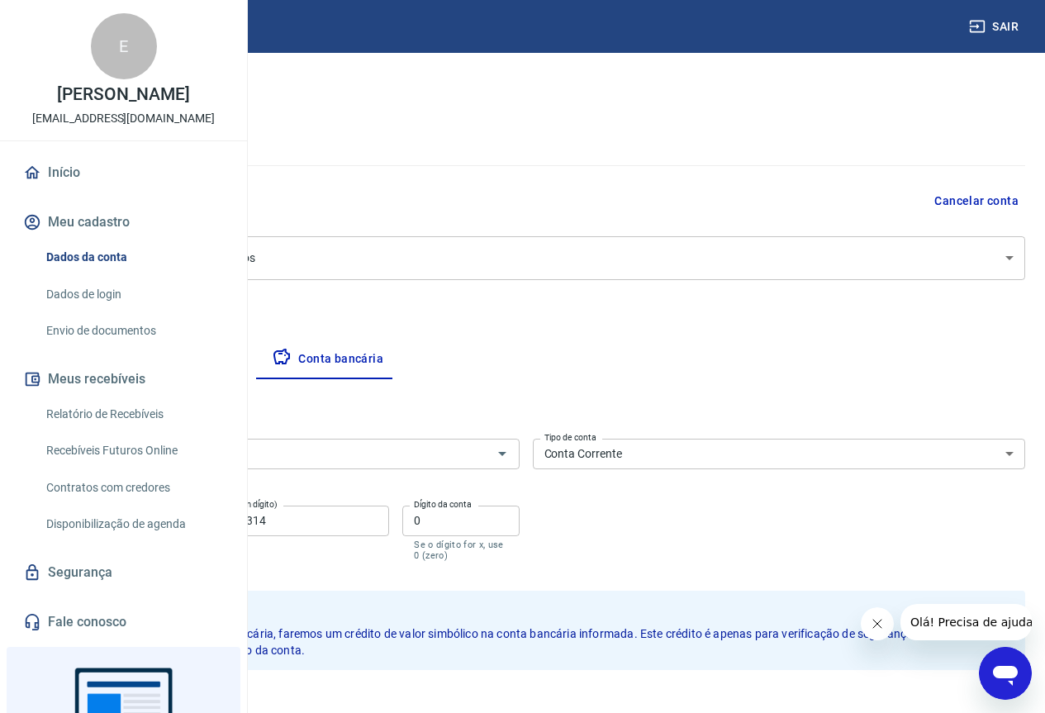
click at [863, 466] on select "Conta Corrente Conta Poupança" at bounding box center [779, 454] width 493 height 31
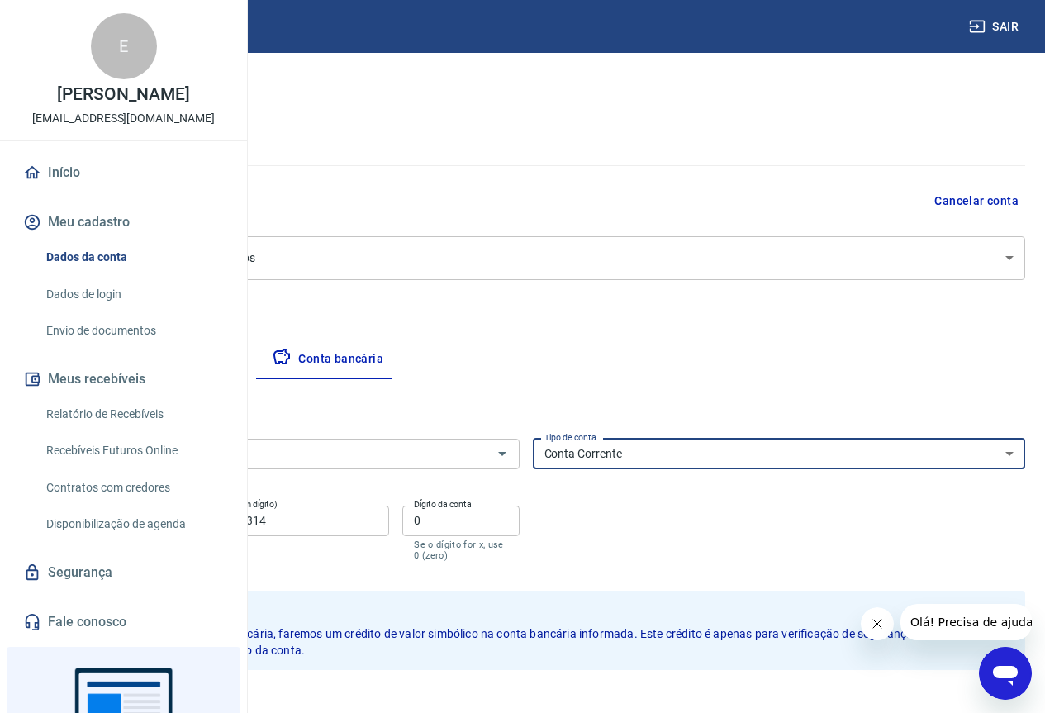
click at [863, 464] on select "Conta Corrente Conta Poupança" at bounding box center [779, 454] width 493 height 31
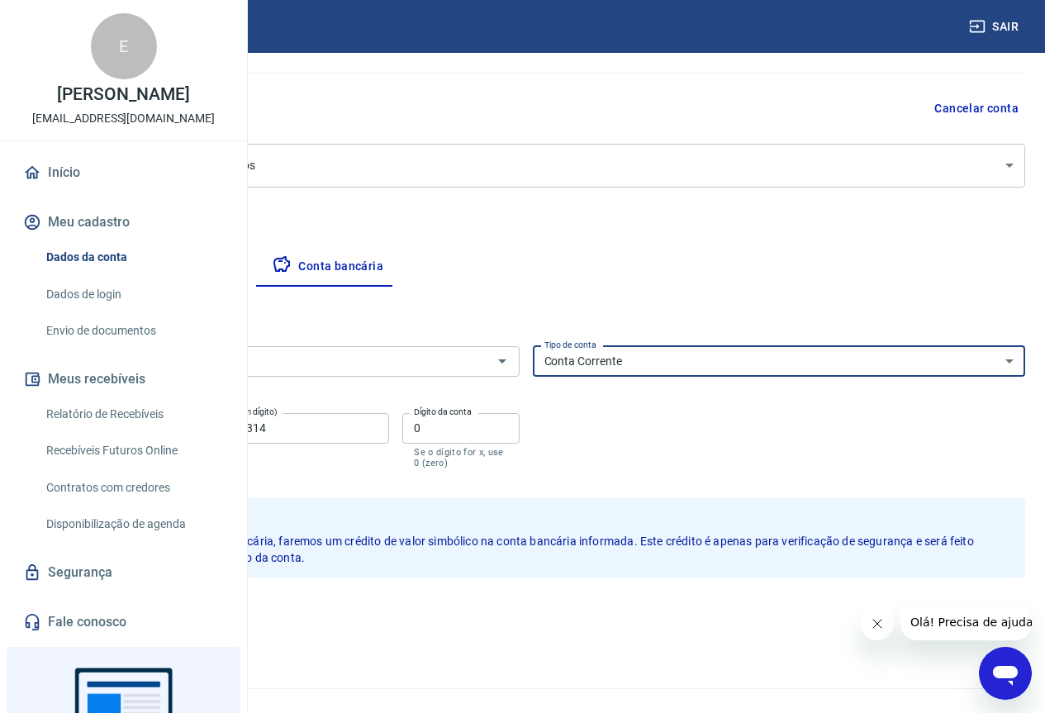
scroll to position [159, 0]
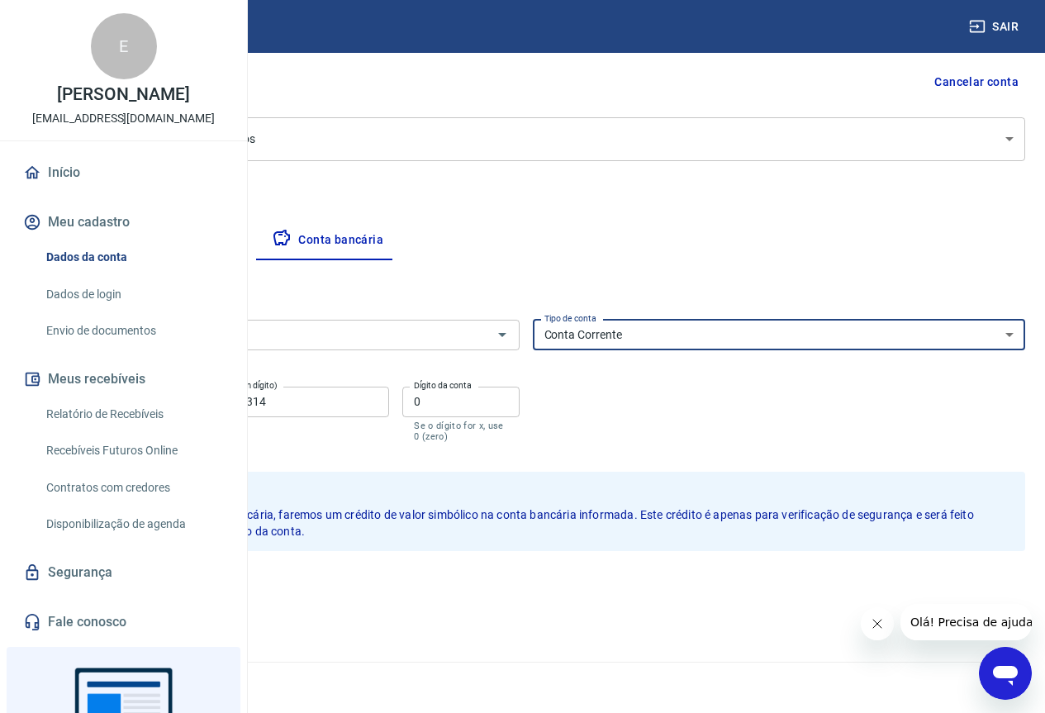
click at [259, 243] on button "Pessoa titular" at bounding box center [193, 241] width 131 height 40
click at [434, 98] on div "Cancelar conta" at bounding box center [525, 82] width 999 height 31
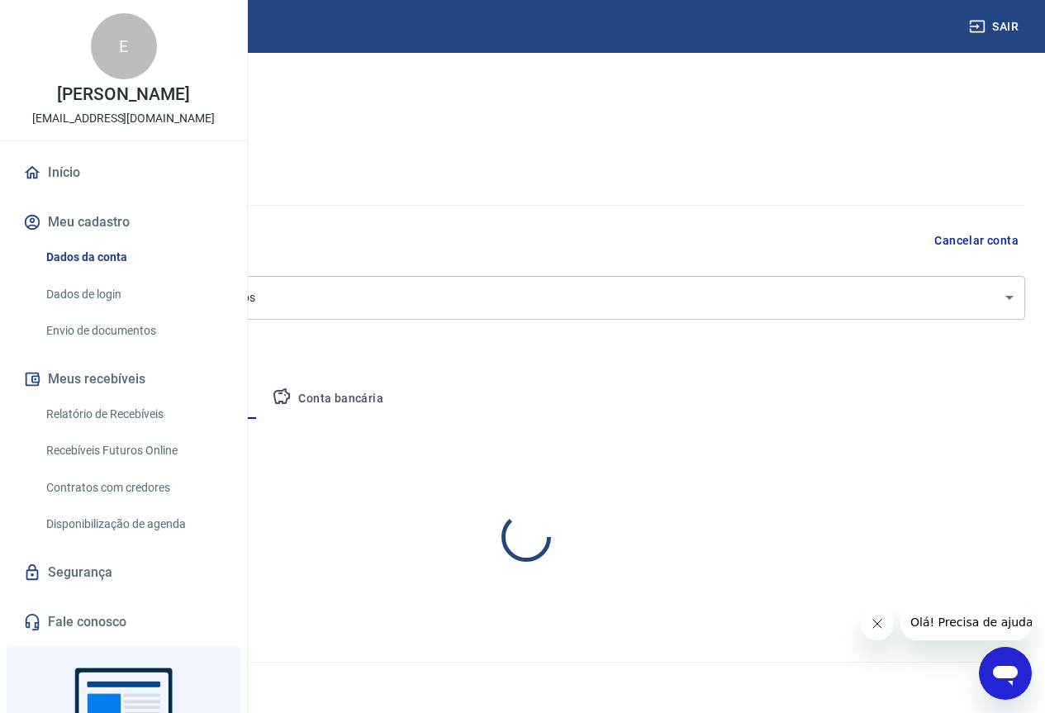
scroll to position [0, 0]
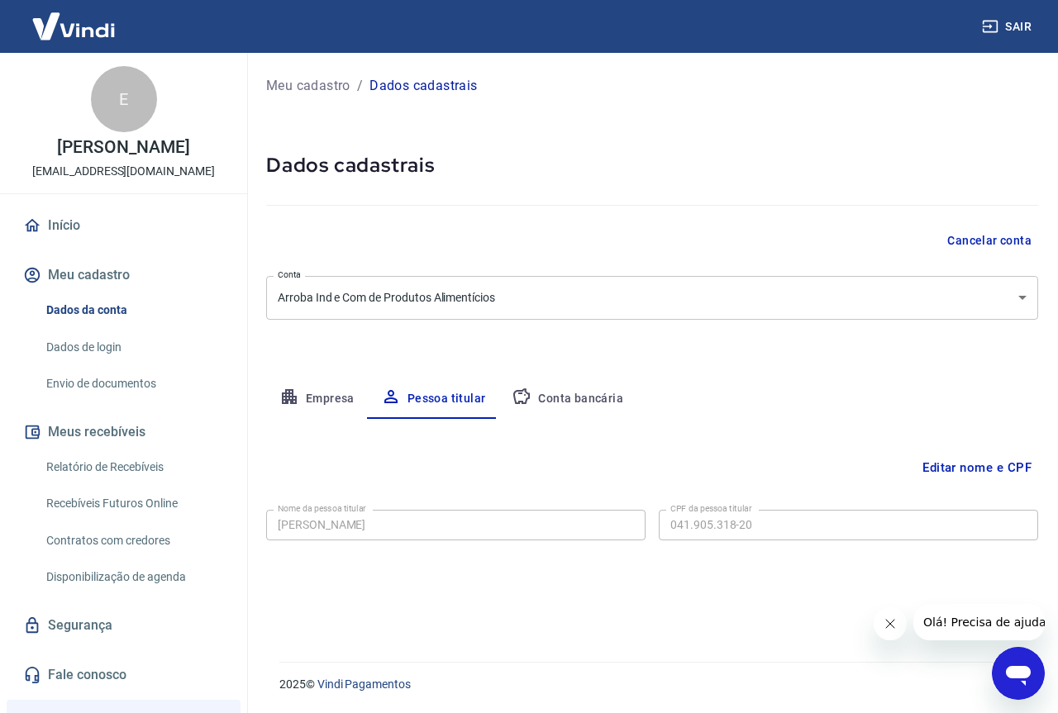
click at [532, 288] on body "Sair E Edwin Benedito Montenegro Filho pedido@fazendaretiro.com.br Início Meu c…" at bounding box center [529, 356] width 1058 height 713
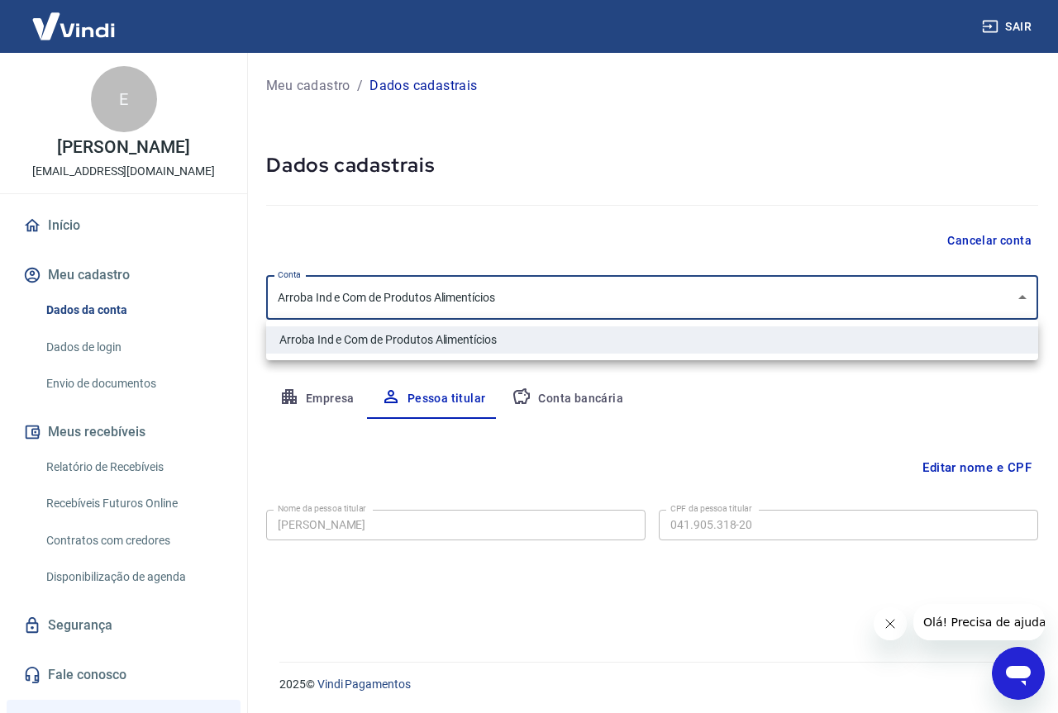
click at [532, 288] on div at bounding box center [529, 356] width 1058 height 713
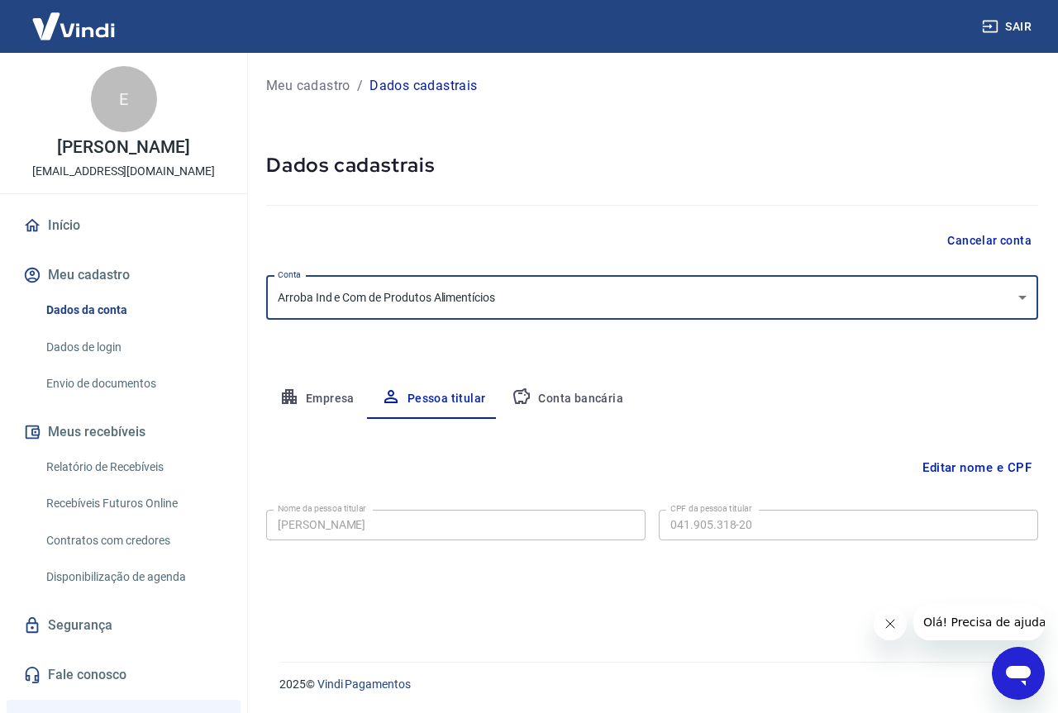
click at [334, 411] on button "Empresa" at bounding box center [317, 399] width 102 height 40
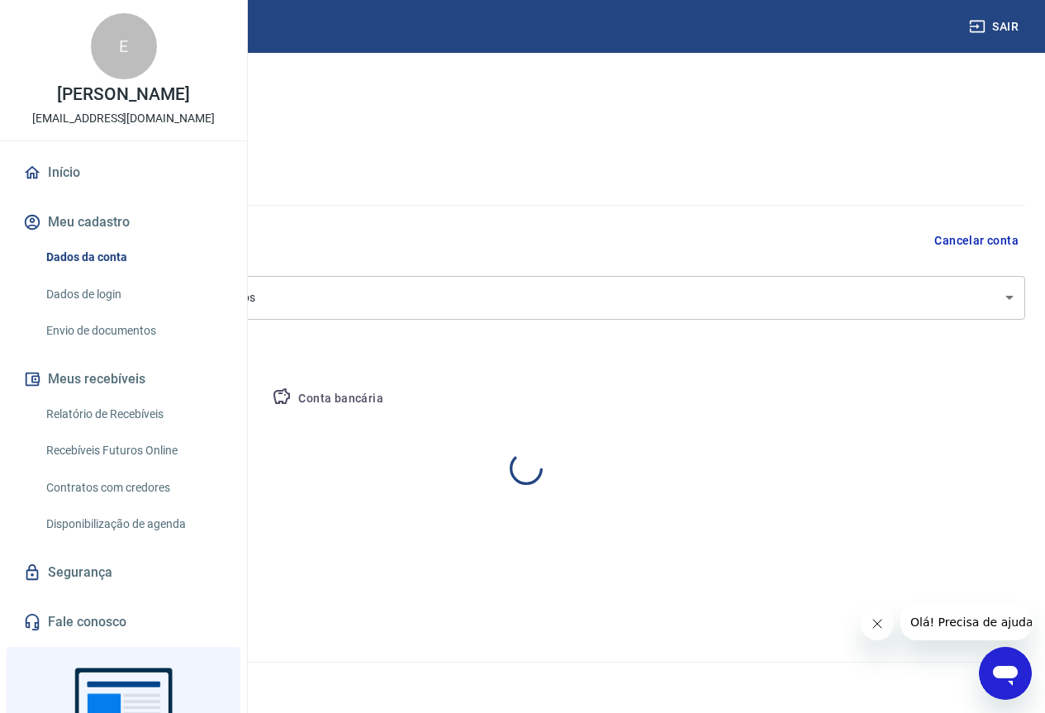
select select "SP"
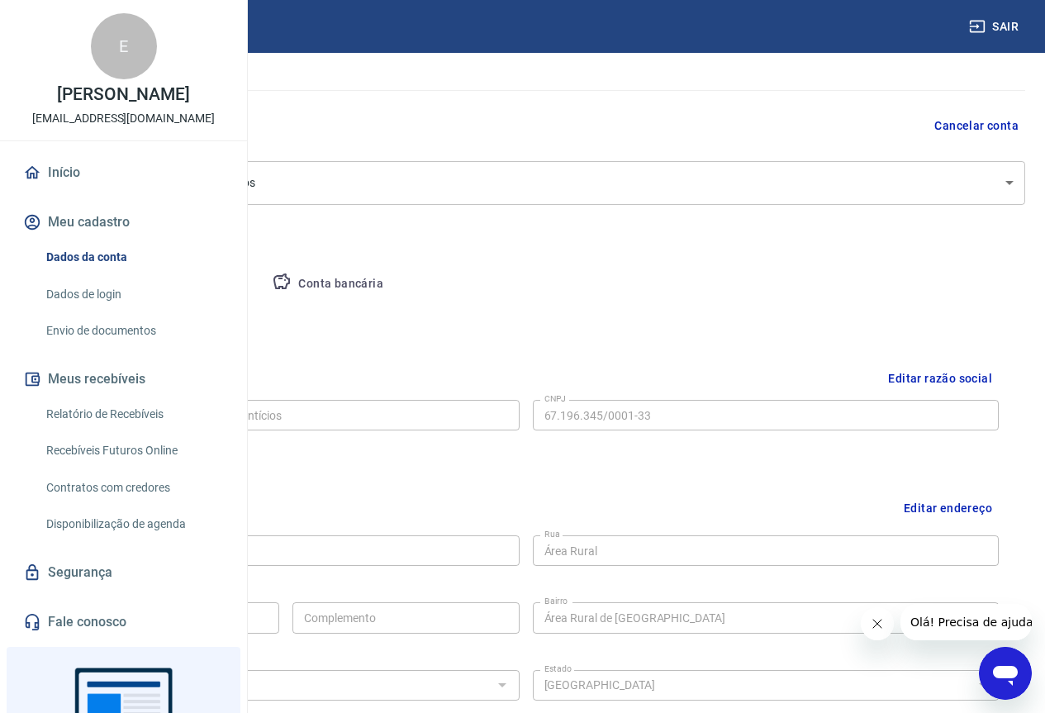
scroll to position [165, 0]
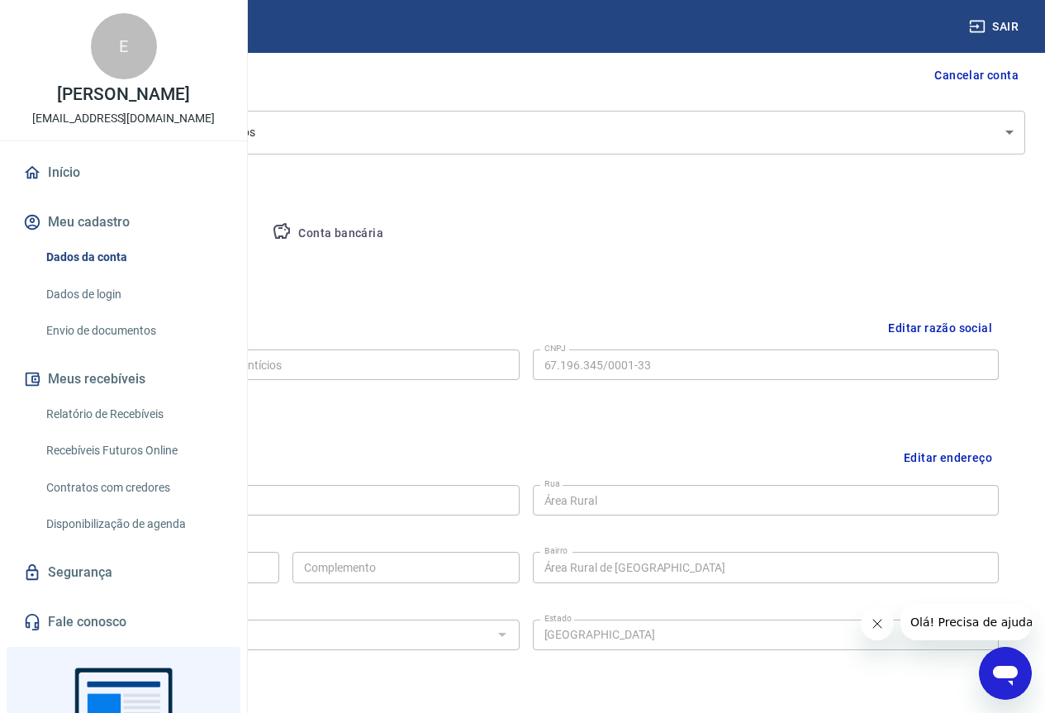
click at [977, 321] on button "Editar razão social" at bounding box center [940, 328] width 117 height 31
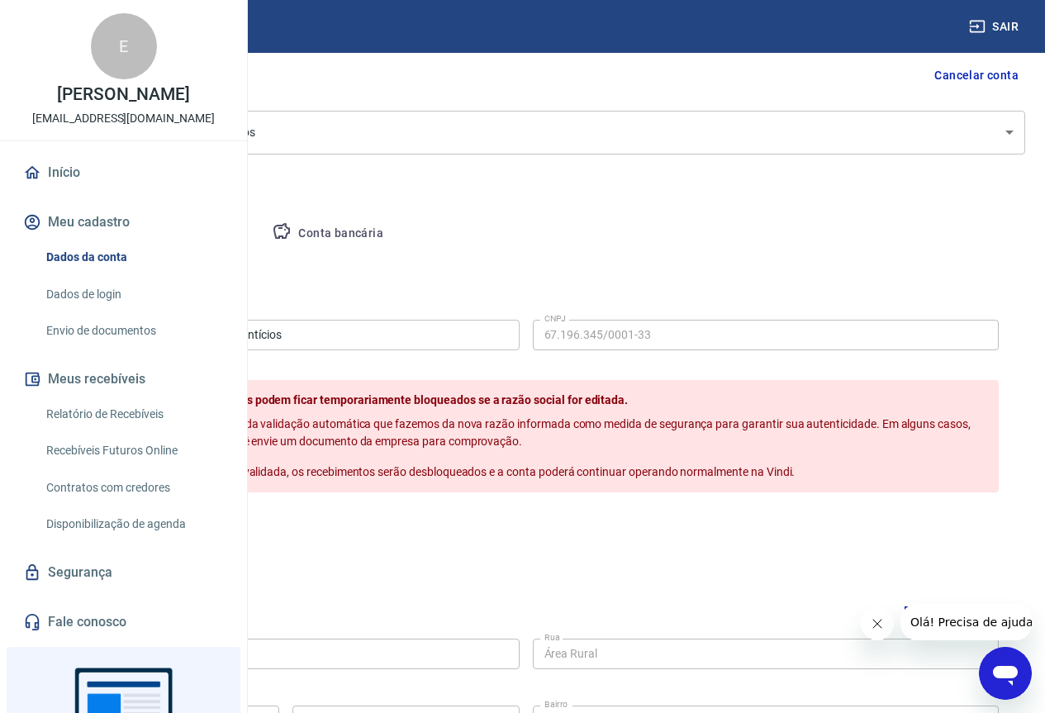
click at [205, 544] on button "Cancelar" at bounding box center [167, 527] width 76 height 31
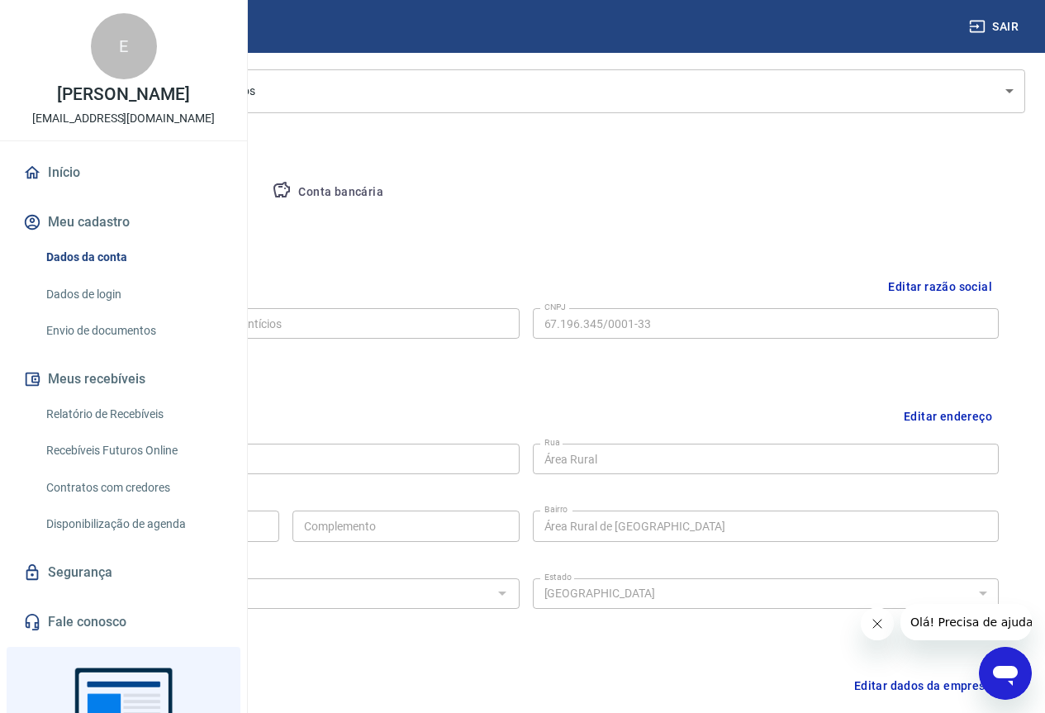
scroll to position [0, 0]
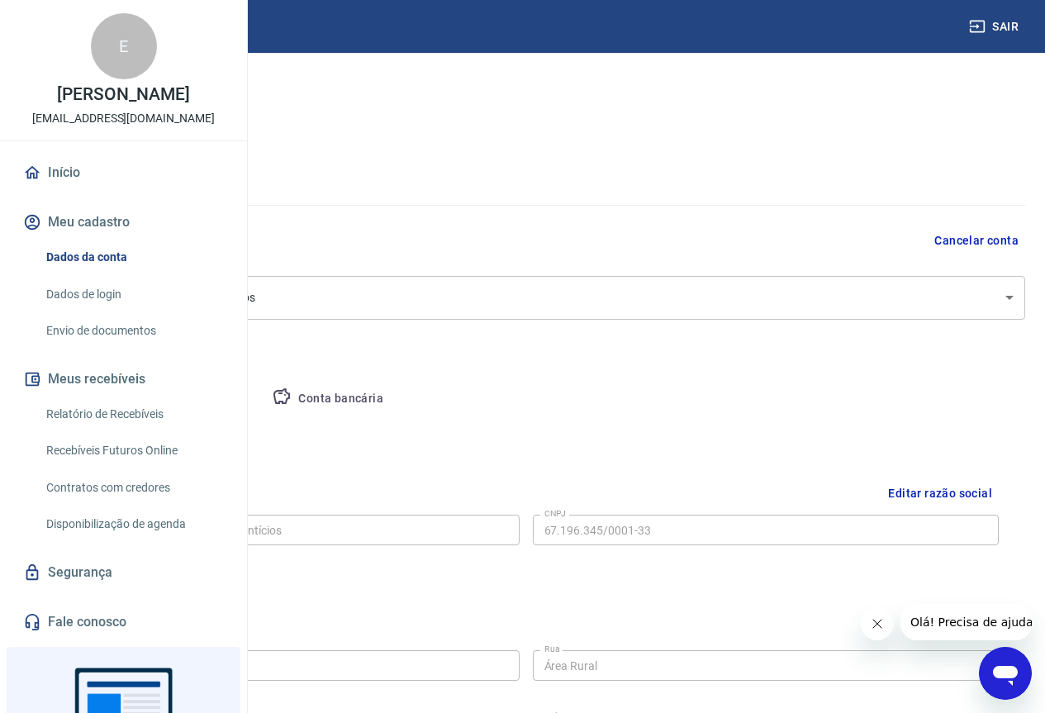
click at [397, 396] on button "Conta bancária" at bounding box center [328, 399] width 138 height 40
select select "1"
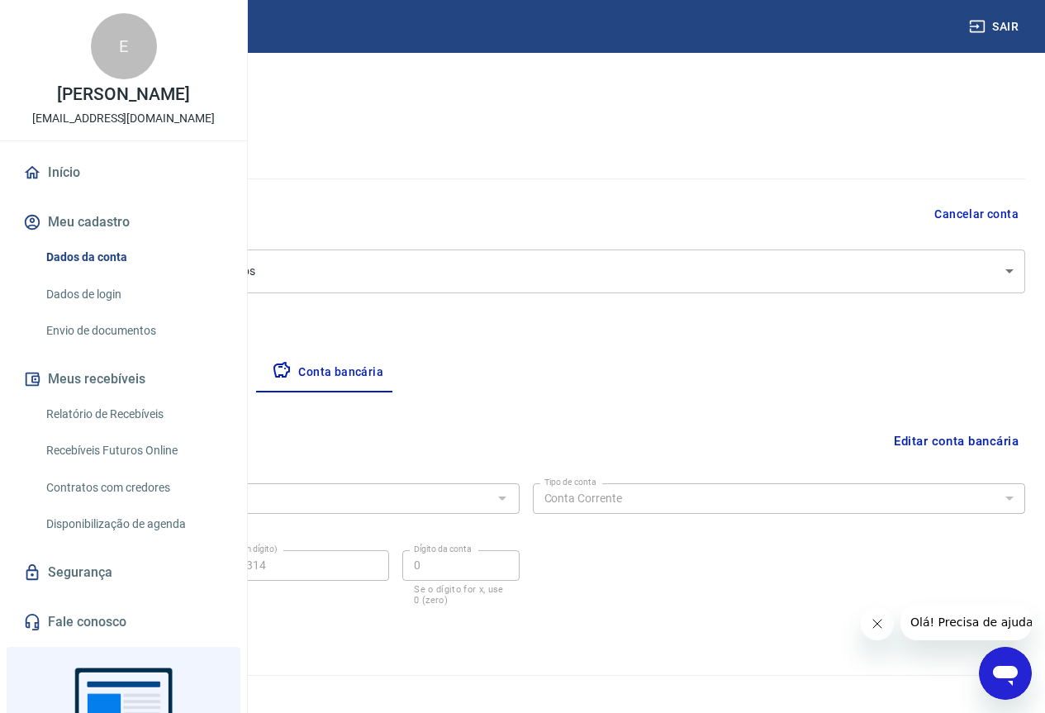
scroll to position [40, 0]
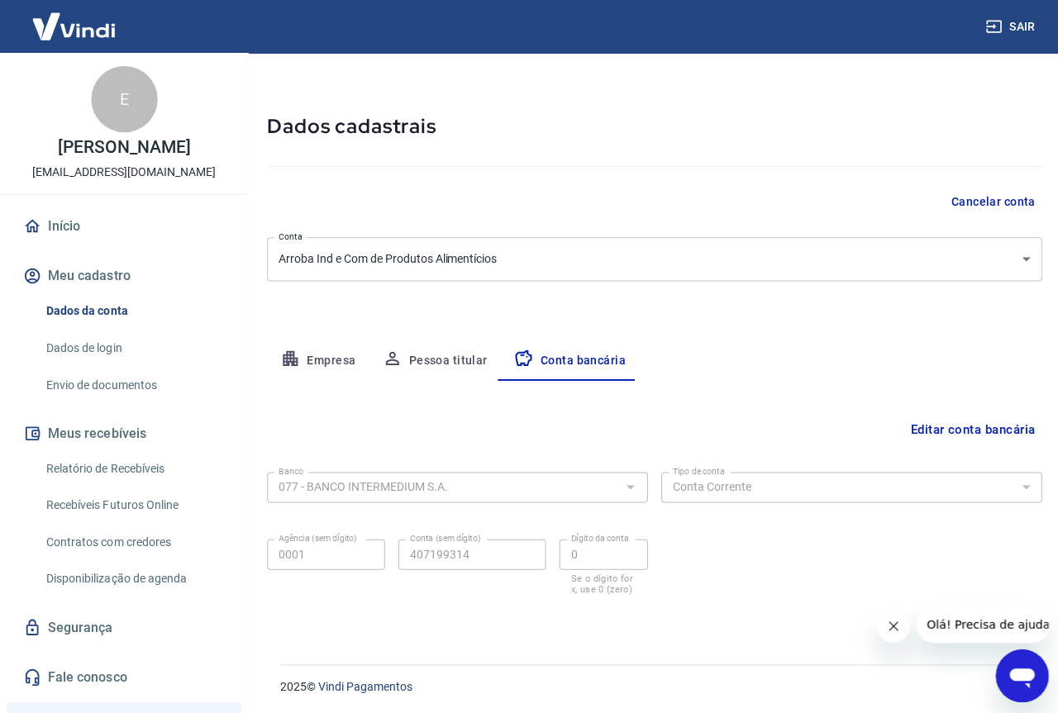
click at [608, 258] on body "Sair E Edwin Benedito Montenegro Filho pedido@fazendaretiro.com.br Início Meu c…" at bounding box center [529, 316] width 1058 height 713
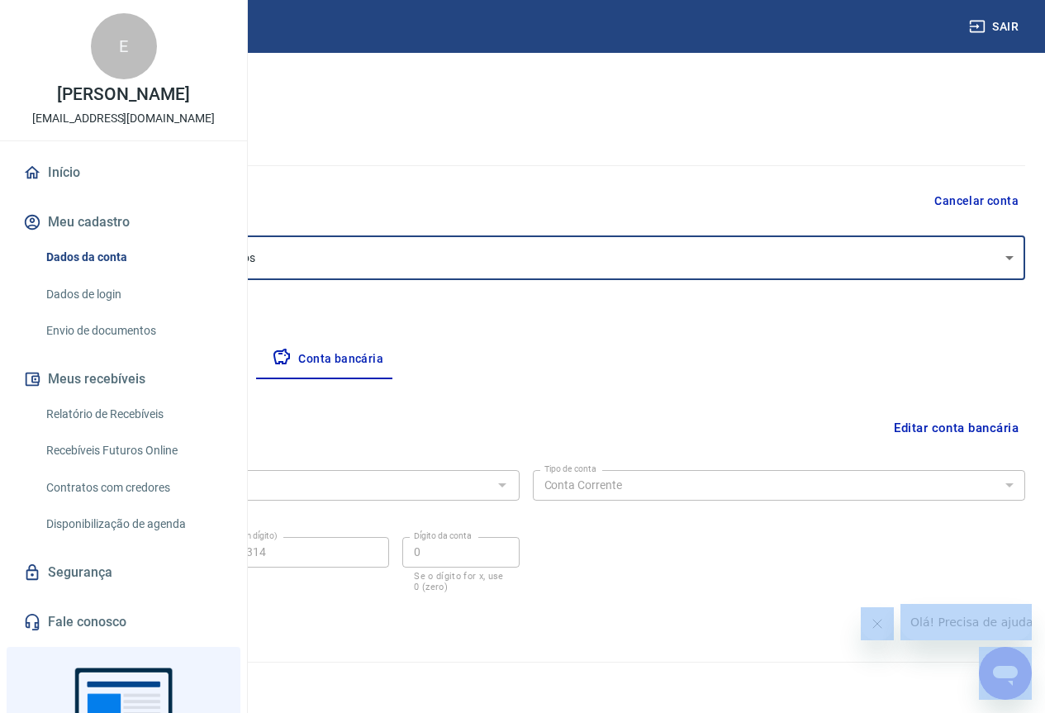
click at [608, 258] on body "Sair E Edwin Benedito Montenegro Filho pedido@fazendaretiro.com.br Início Meu c…" at bounding box center [522, 316] width 1045 height 713
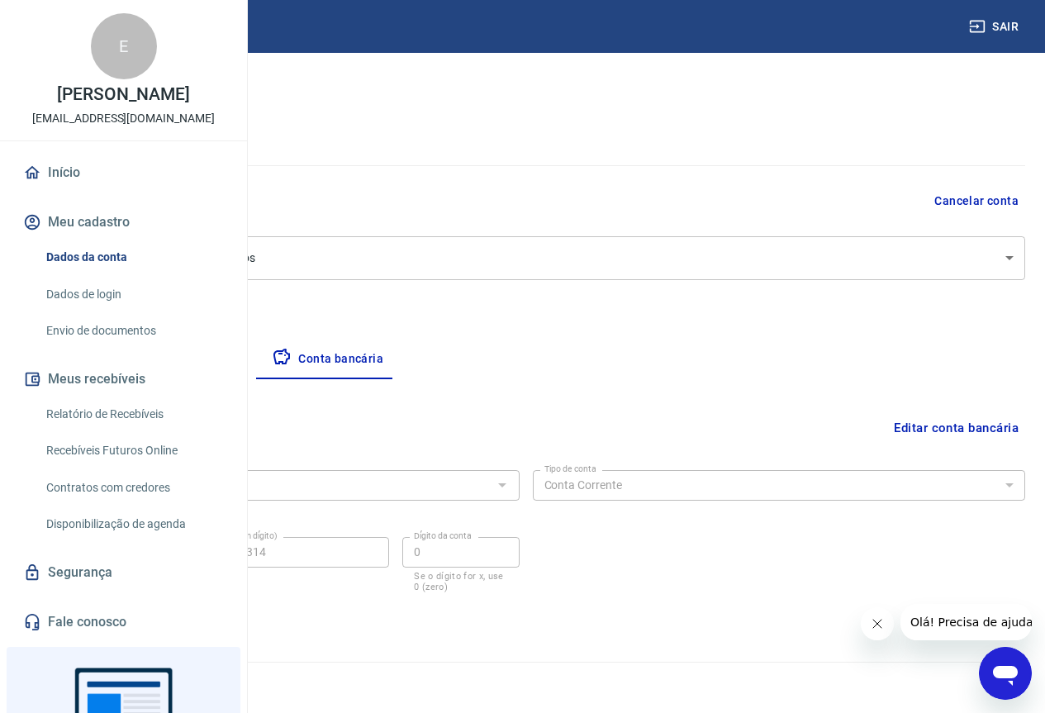
click at [608, 258] on body "Sair E Edwin Benedito Montenegro Filho pedido@fazendaretiro.com.br Início Meu c…" at bounding box center [522, 316] width 1045 height 713
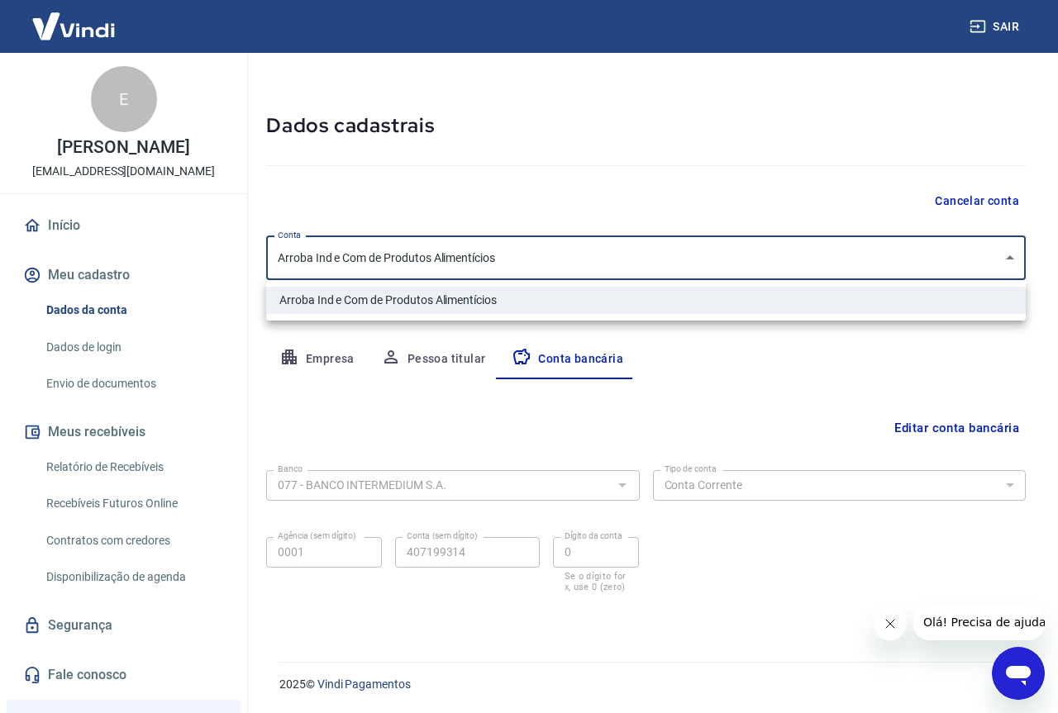
click at [608, 258] on div at bounding box center [529, 356] width 1058 height 713
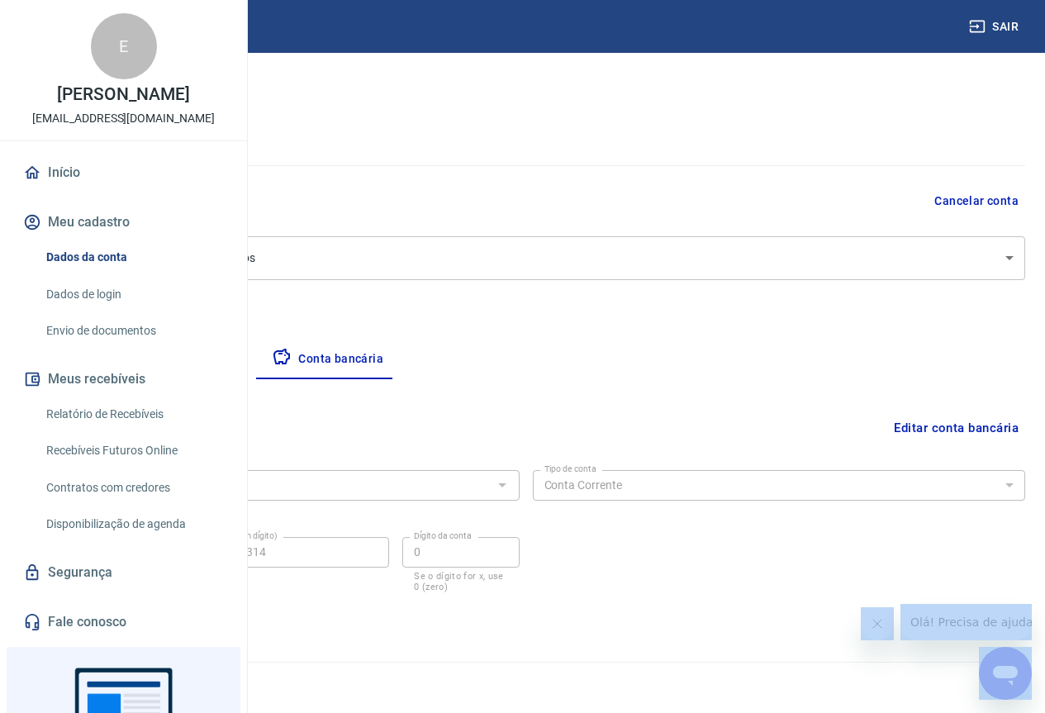
click at [608, 258] on div at bounding box center [522, 356] width 1045 height 713
click at [133, 348] on link "Envio de documentos" at bounding box center [134, 331] width 188 height 34
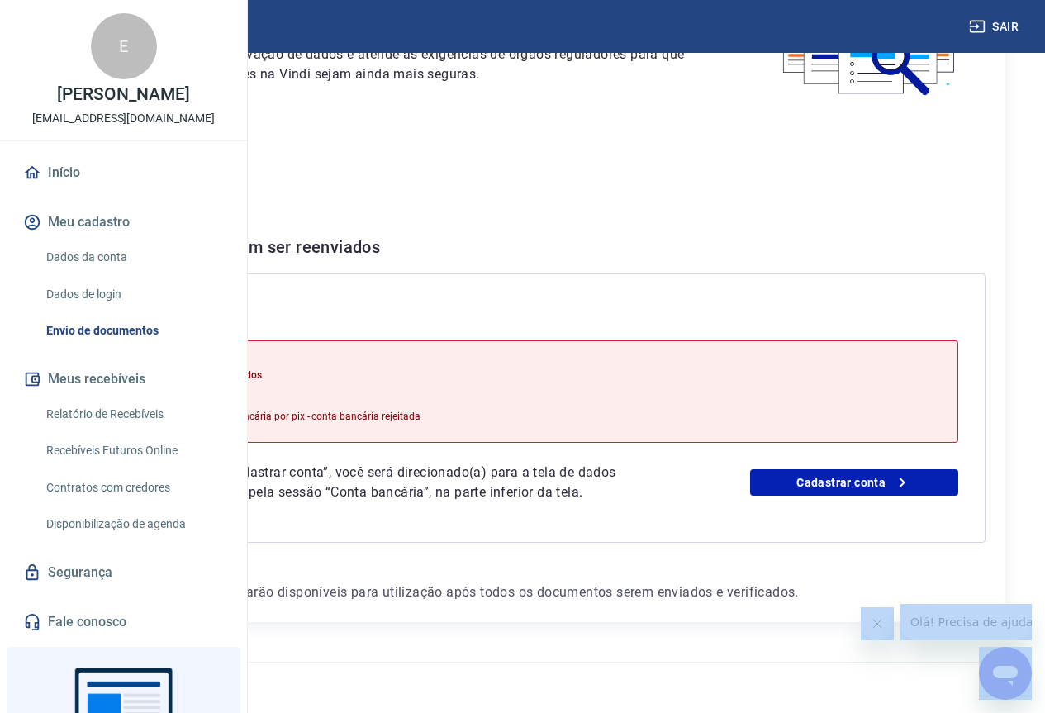
scroll to position [229, 0]
click at [555, 274] on div "Conta bancária Motivo do reenvio: Dados bancários inválidos Validação de conta …" at bounding box center [522, 408] width 926 height 269
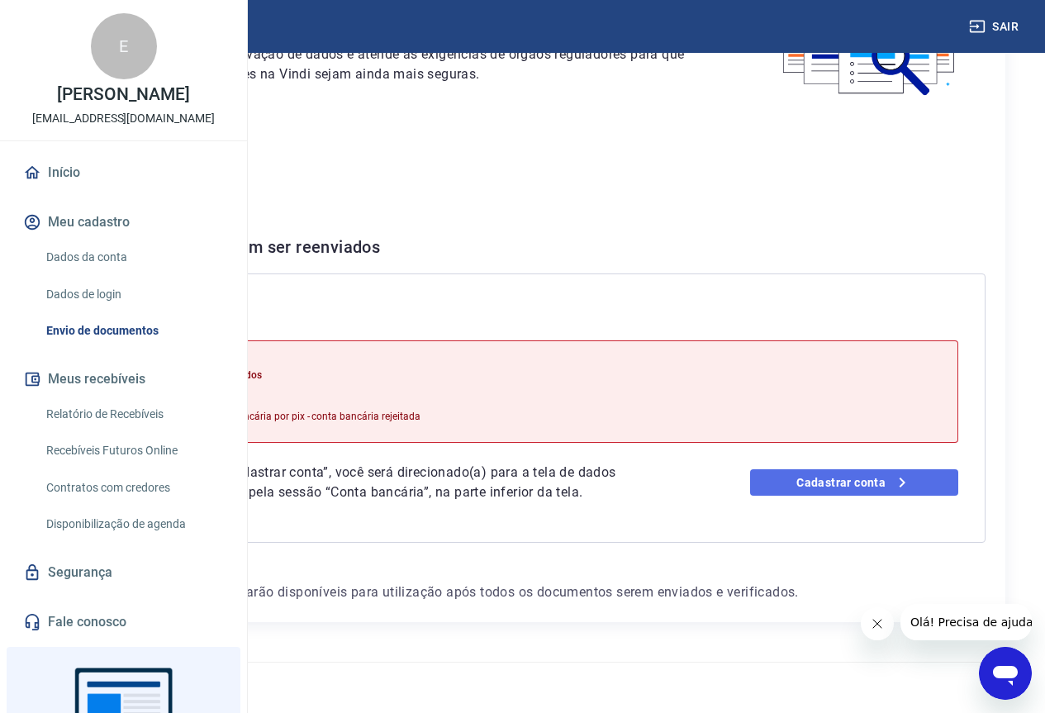
click at [925, 469] on link "Cadastrar conta" at bounding box center [854, 482] width 208 height 26
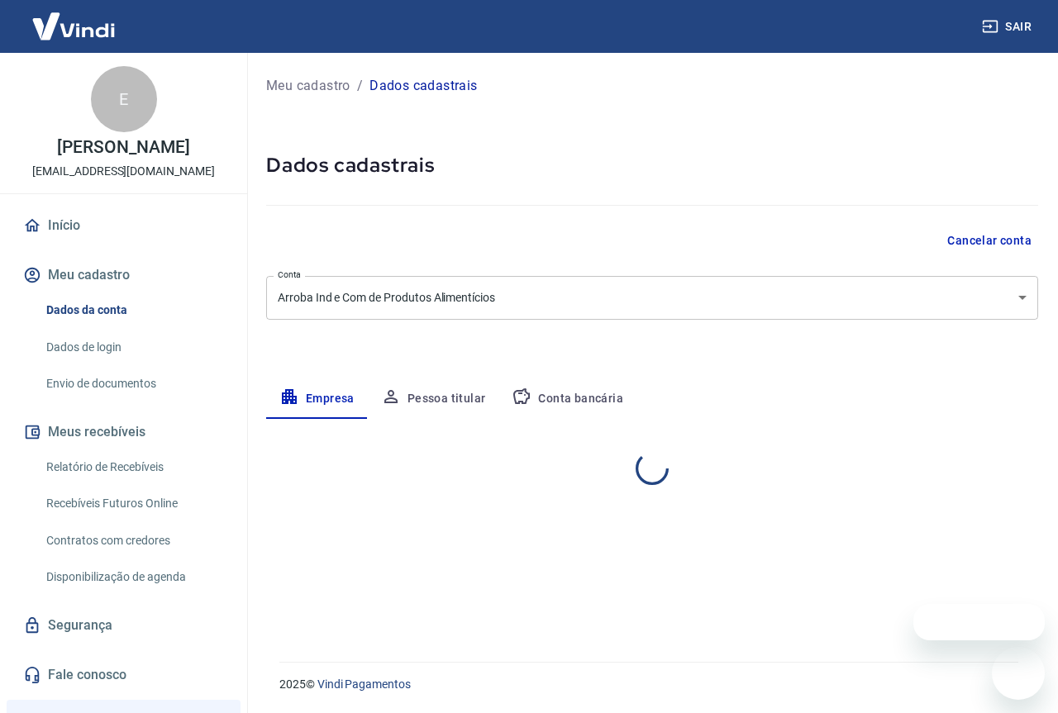
select select "SP"
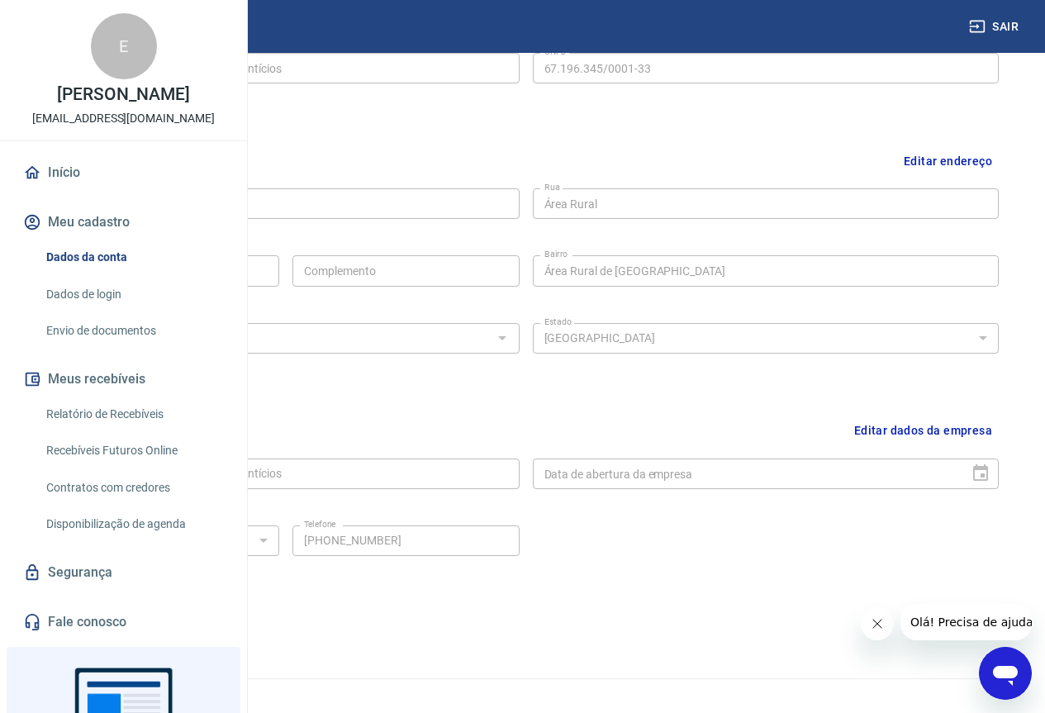
scroll to position [478, 0]
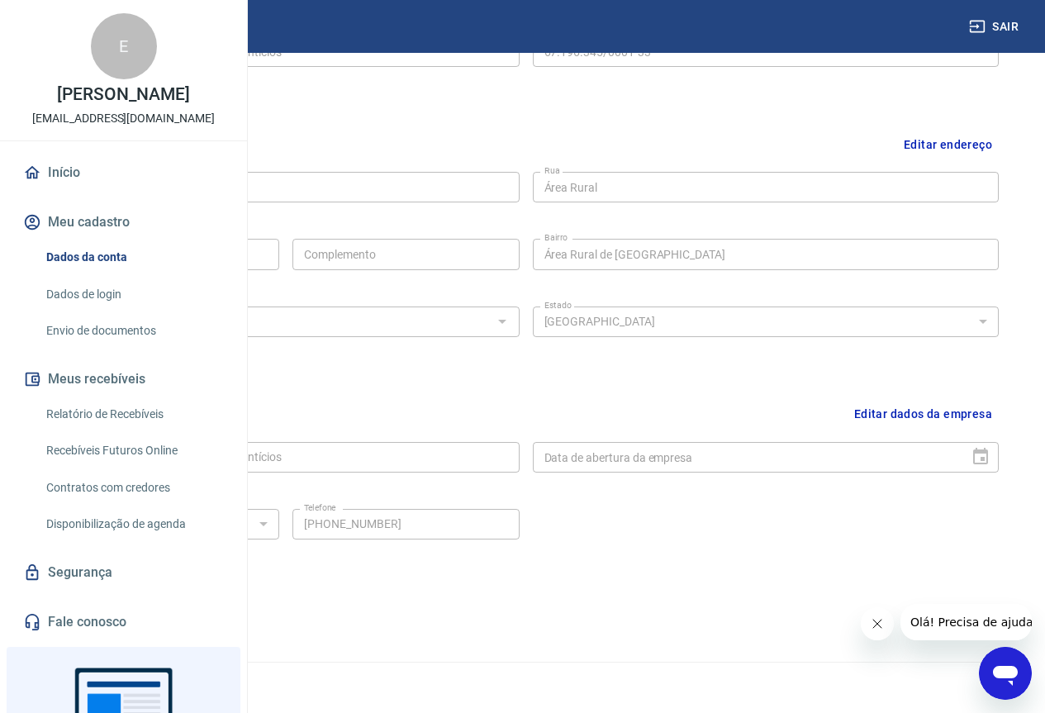
click at [932, 416] on button "Editar dados da empresa" at bounding box center [923, 414] width 151 height 42
click at [932, 416] on div "Dados da empresa" at bounding box center [526, 414] width 946 height 42
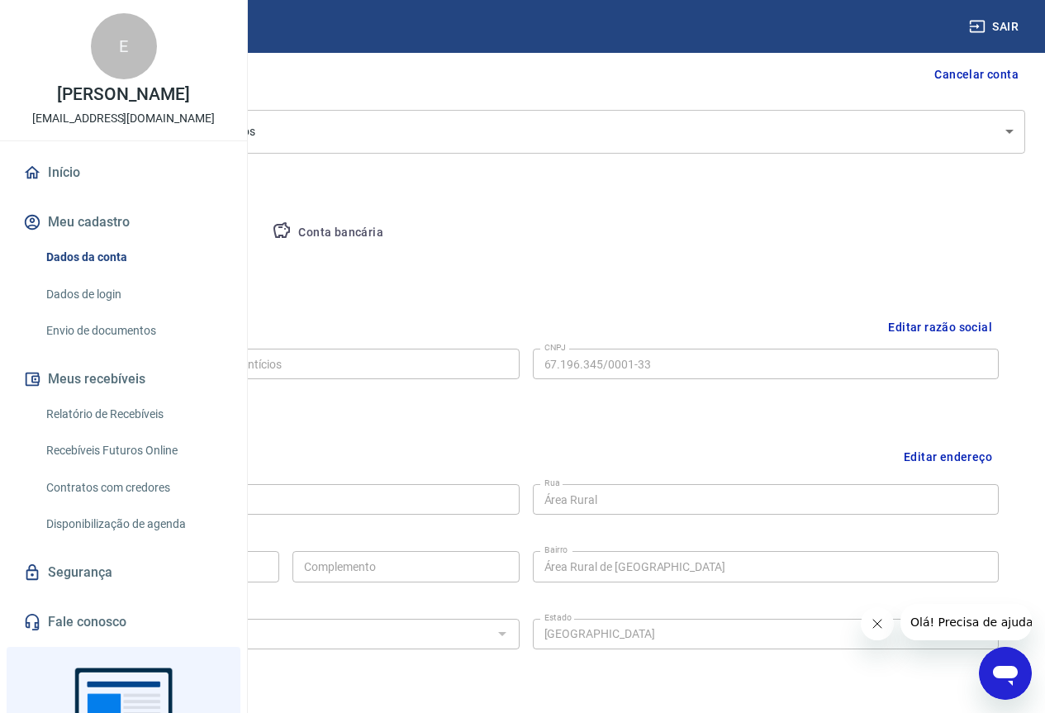
scroll to position [165, 0]
click at [397, 248] on button "Conta bancária" at bounding box center [328, 234] width 138 height 40
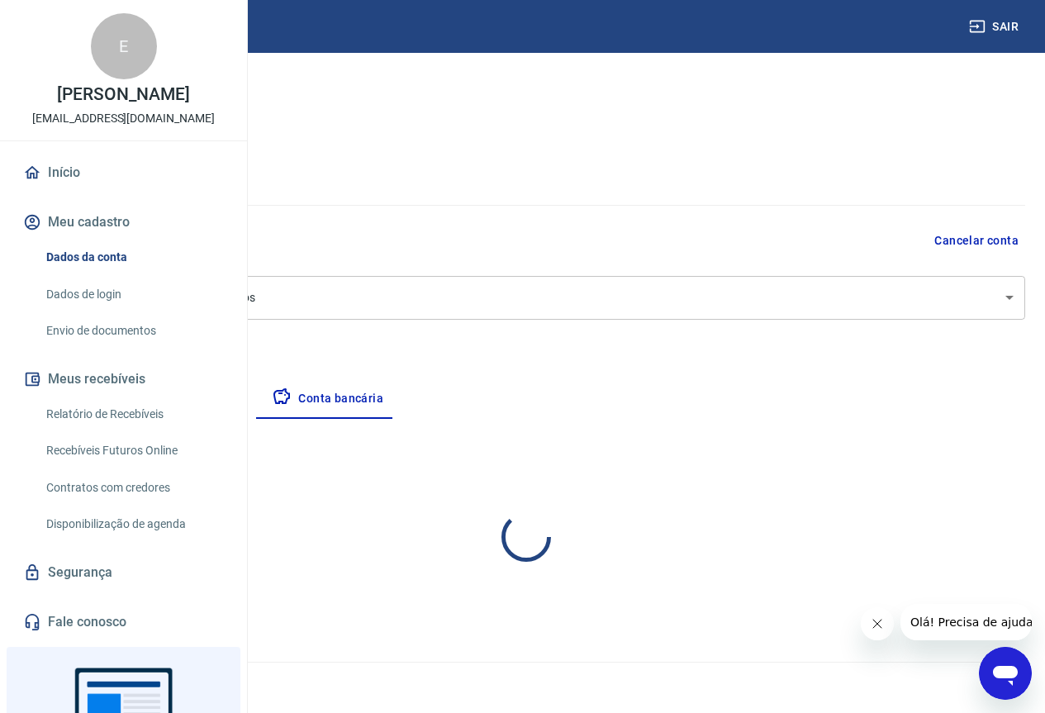
scroll to position [0, 0]
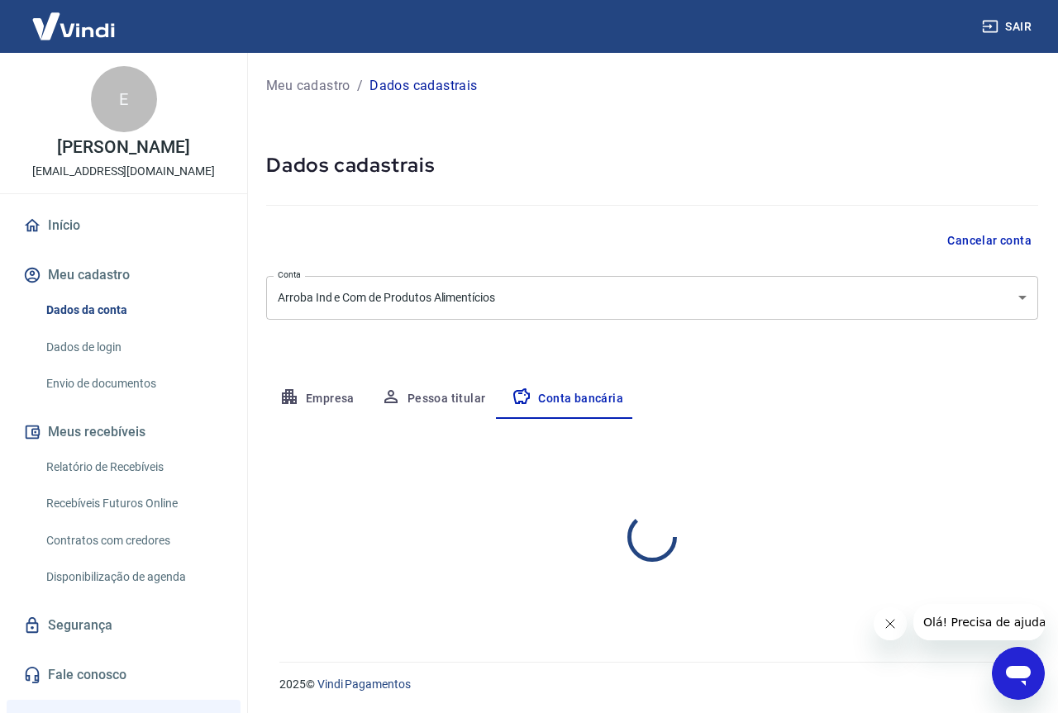
click at [603, 241] on div "Cancelar conta" at bounding box center [652, 241] width 772 height 31
select select "1"
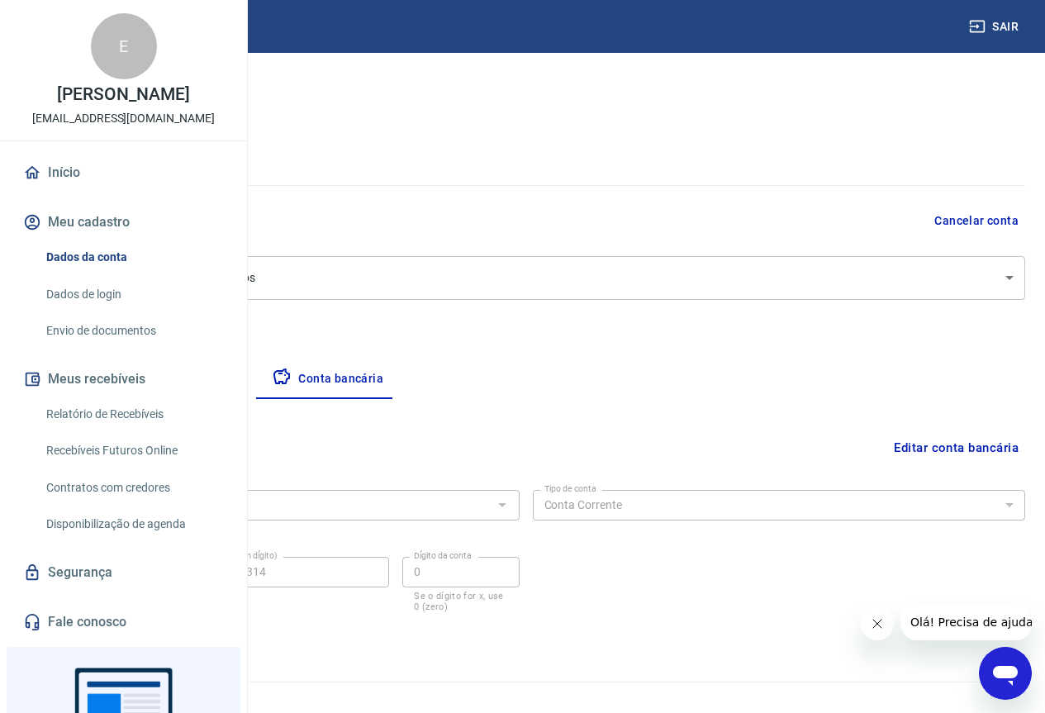
scroll to position [40, 0]
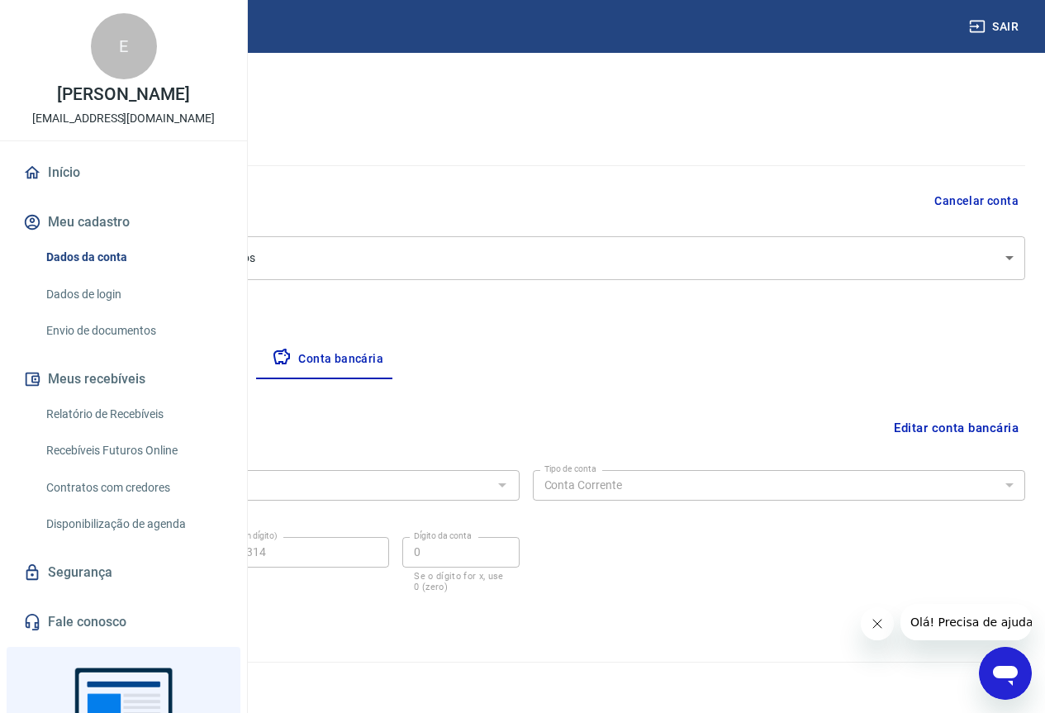
click at [1004, 431] on button "Editar conta bancária" at bounding box center [956, 427] width 138 height 31
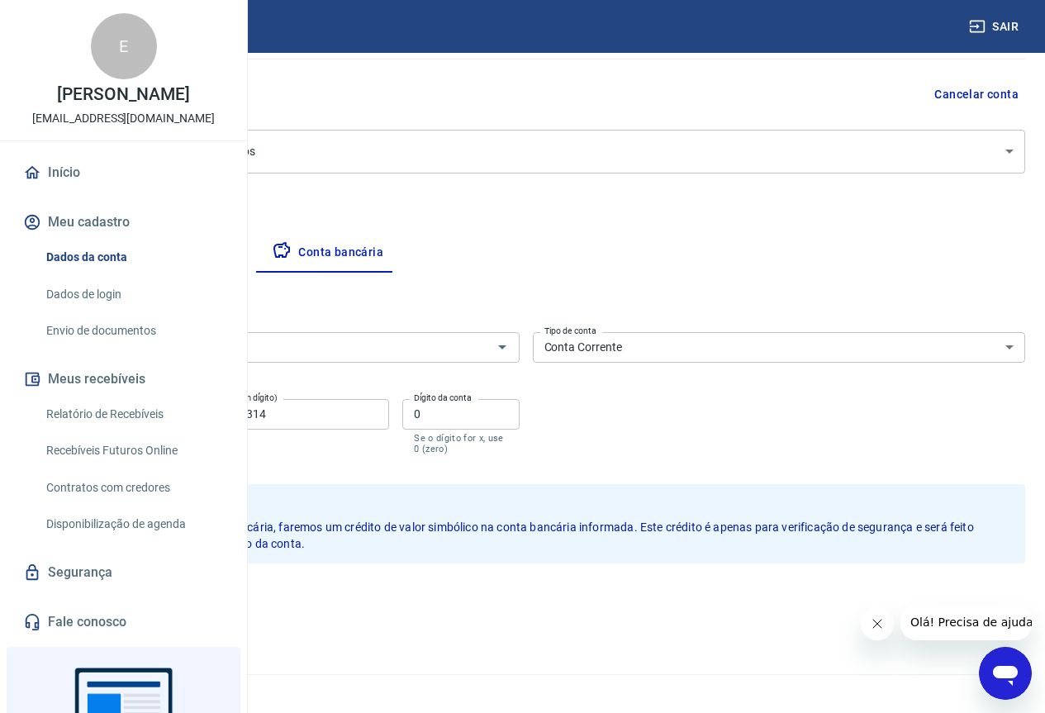
scroll to position [159, 0]
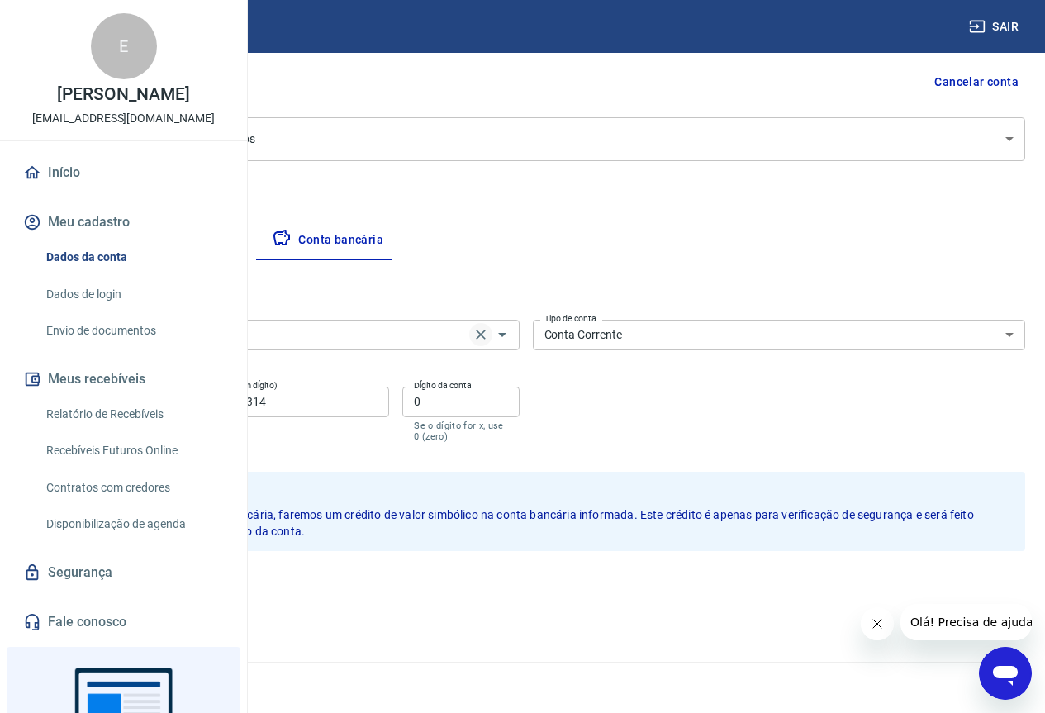
click at [492, 335] on button "Clear" at bounding box center [480, 334] width 23 height 23
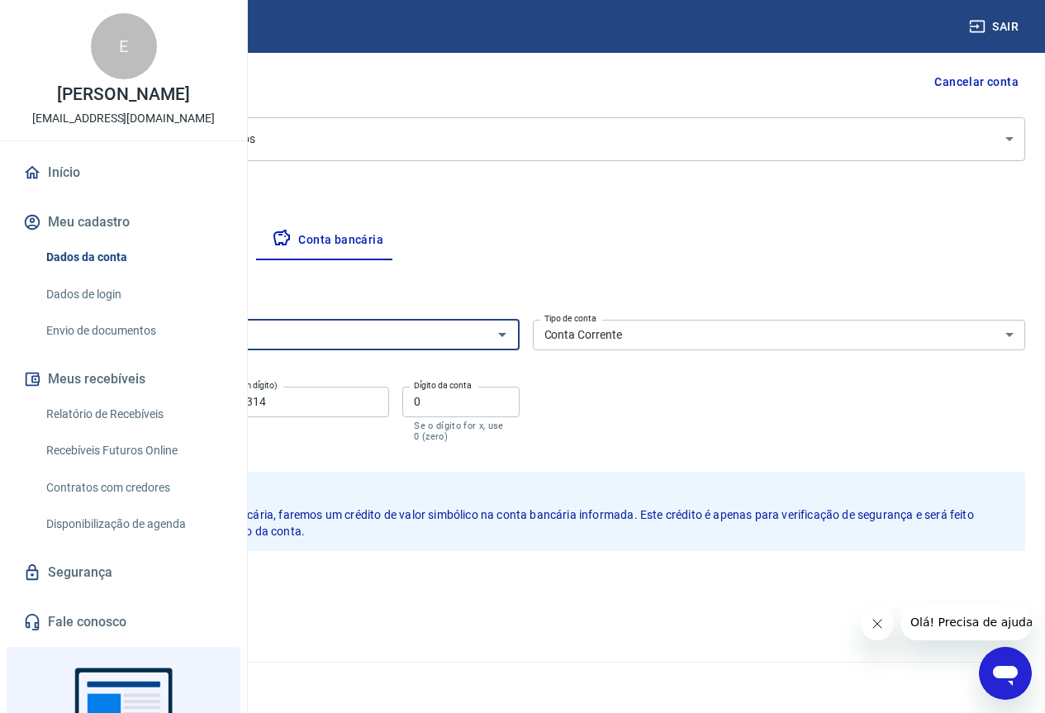
click at [488, 335] on input "Banco" at bounding box center [259, 335] width 456 height 21
type input "0001"
click at [811, 427] on div "Banco 0001 Banco Tipo de conta Conta Corrente Conta Poupança Tipo de conta Agên…" at bounding box center [525, 379] width 999 height 132
click at [811, 427] on div "Banco Banco Tipo de conta Conta Corrente Conta Poupança Tipo de conta Agência (…" at bounding box center [525, 379] width 999 height 132
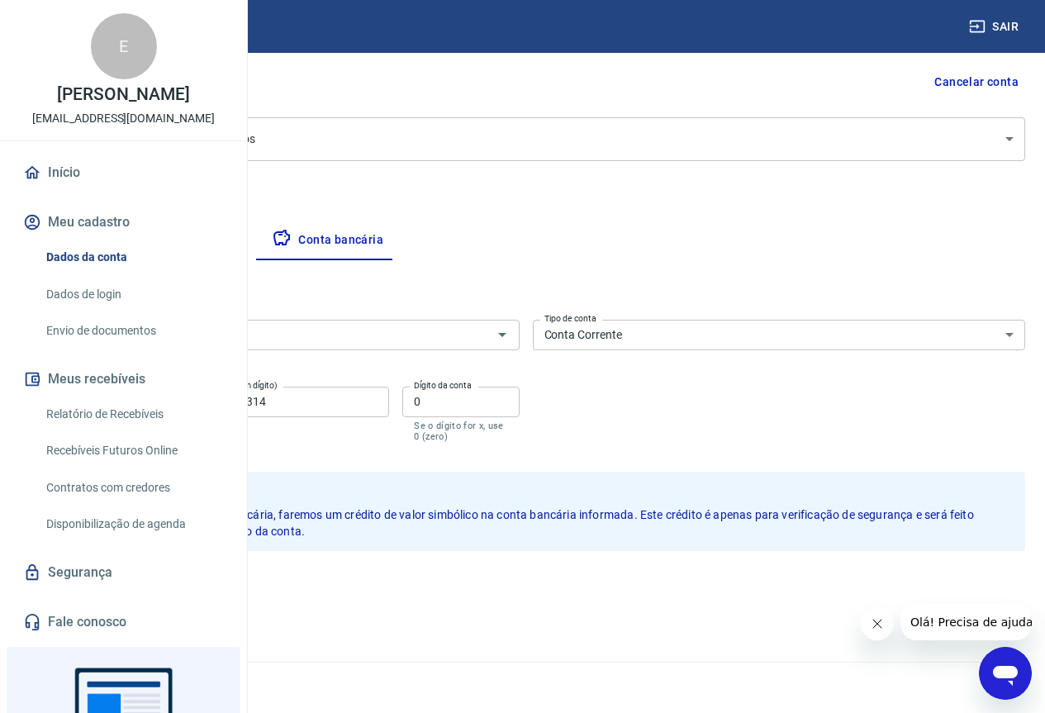
click at [488, 326] on input "Banco" at bounding box center [259, 335] width 456 height 21
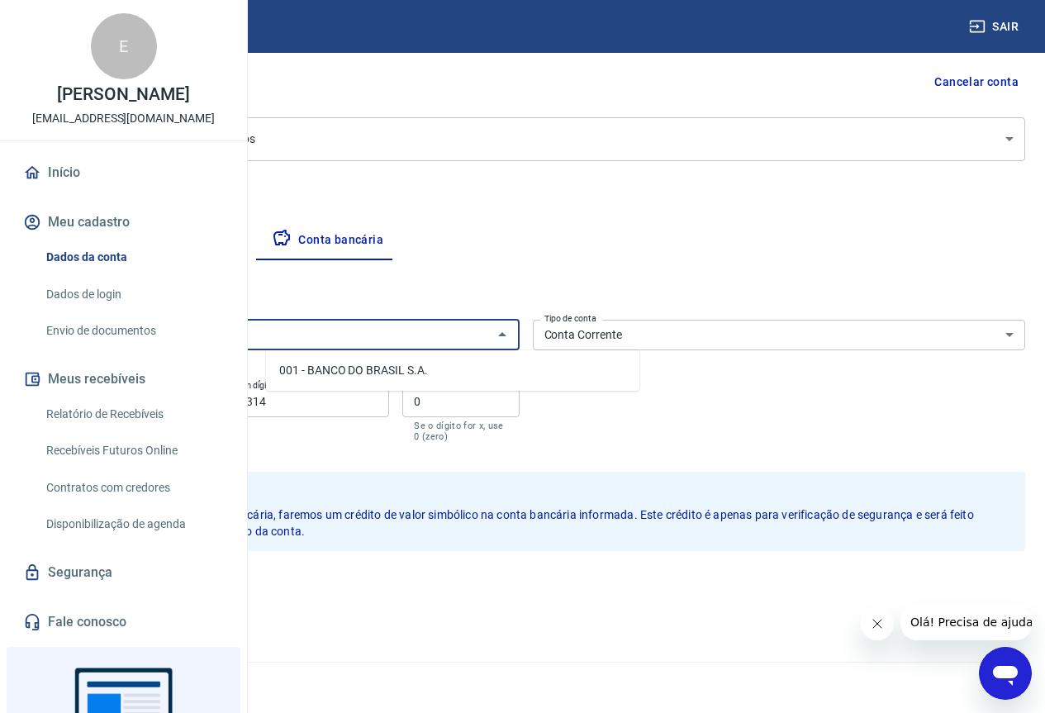
type input "0"
click at [596, 363] on li "077 - BANCO INTERMEDIUM S.A." at bounding box center [452, 370] width 373 height 27
type input "077 - BANCO INTERMEDIUM S.A."
click at [803, 332] on select "Conta Corrente Conta Poupança" at bounding box center [779, 335] width 493 height 31
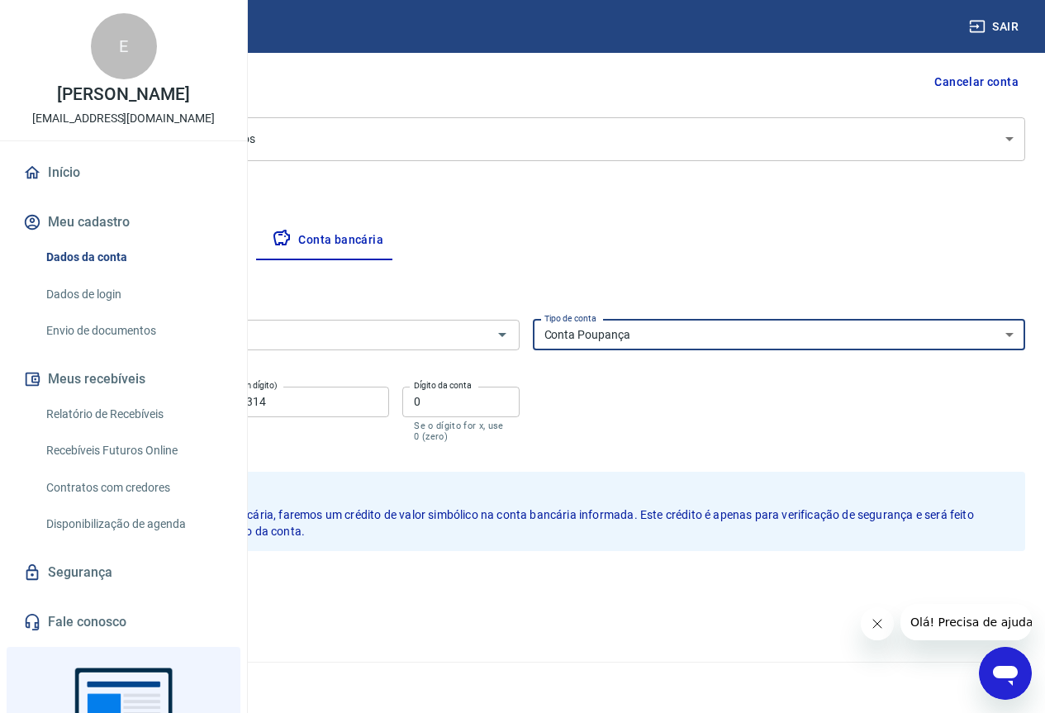
click at [652, 320] on select "Conta Corrente Conta Poupança" at bounding box center [779, 335] width 493 height 31
click at [799, 335] on select "Conta Corrente Conta Poupança" at bounding box center [779, 335] width 493 height 31
select select "1"
click at [652, 320] on select "Conta Corrente Conta Poupança" at bounding box center [779, 335] width 493 height 31
click at [791, 340] on select "Conta Corrente Conta Poupança" at bounding box center [779, 335] width 493 height 31
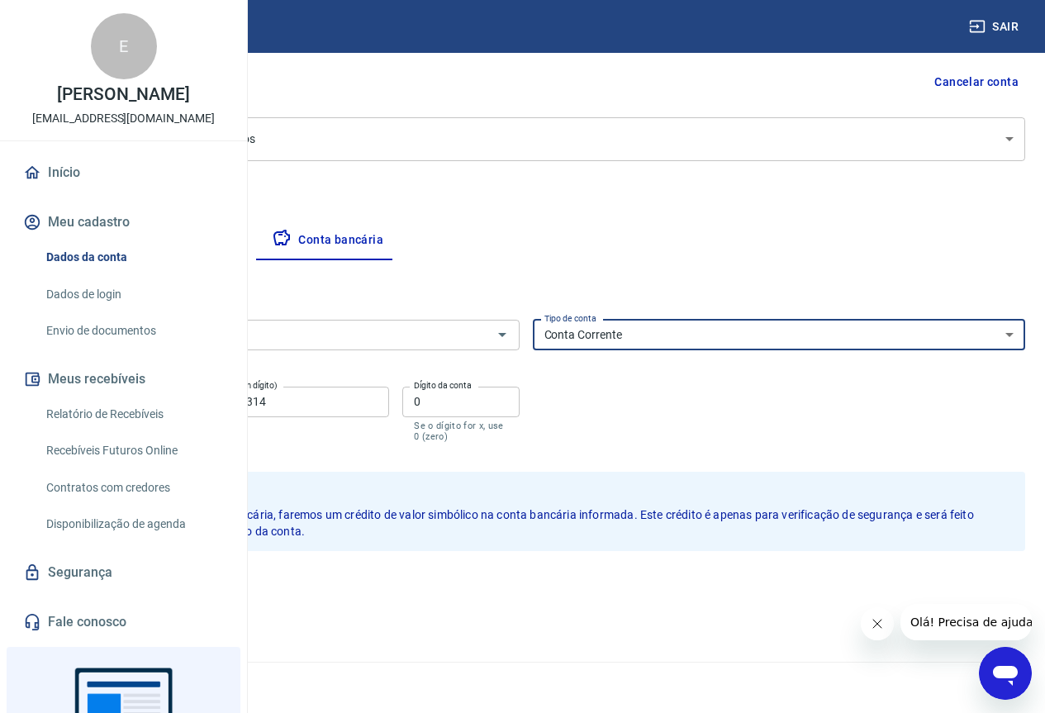
click at [652, 320] on select "Conta Corrente Conta Poupança" at bounding box center [779, 335] width 493 height 31
click at [776, 373] on div "Banco 077 - BANCO INTERMEDIUM S.A. Banco Tipo de conta Conta Corrente Conta Pou…" at bounding box center [525, 379] width 999 height 132
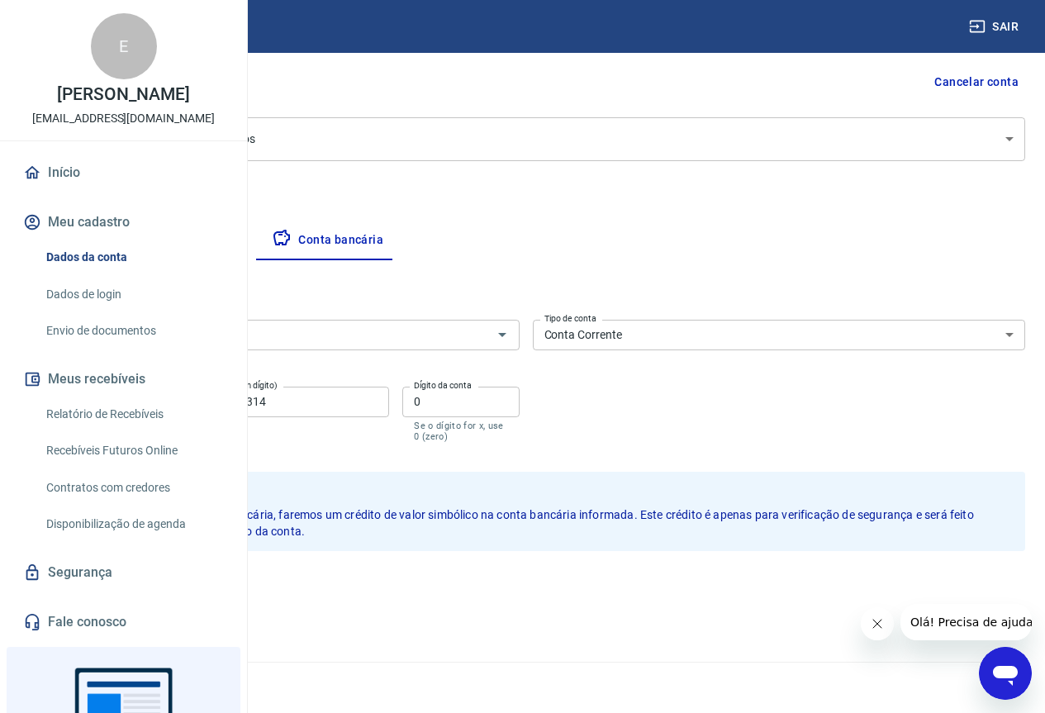
click at [776, 373] on div "Banco 077 - BANCO INTERMEDIUM S.A. Banco Tipo de conta Conta Corrente Conta Pou…" at bounding box center [525, 379] width 999 height 132
click at [128, 227] on button "Empresa" at bounding box center [77, 241] width 102 height 40
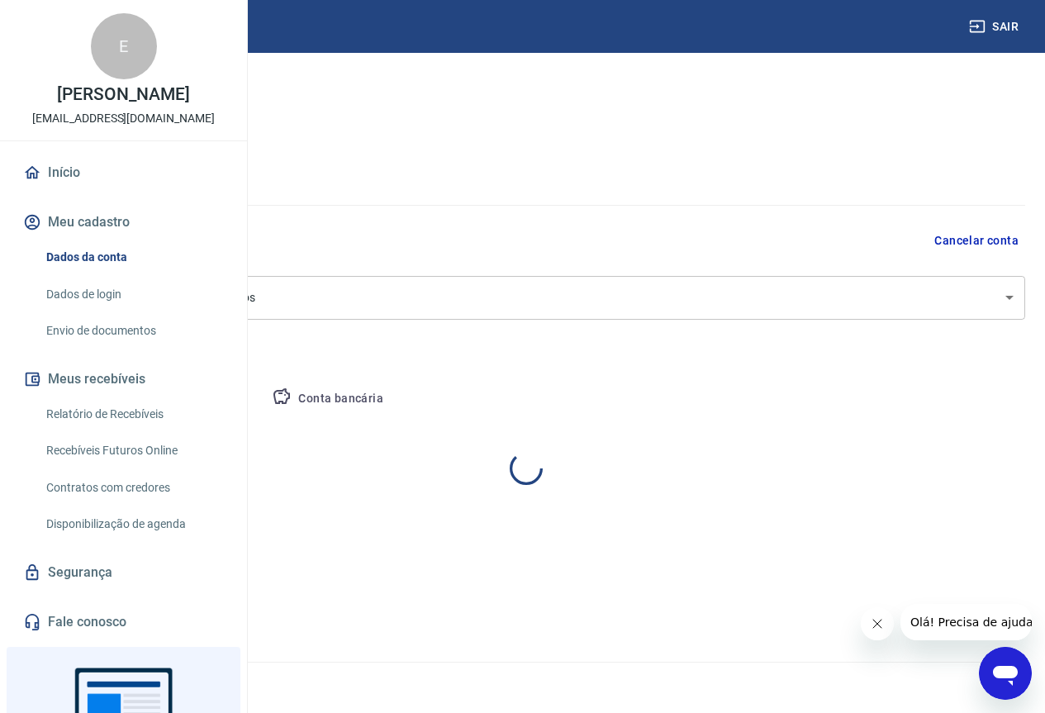
scroll to position [0, 0]
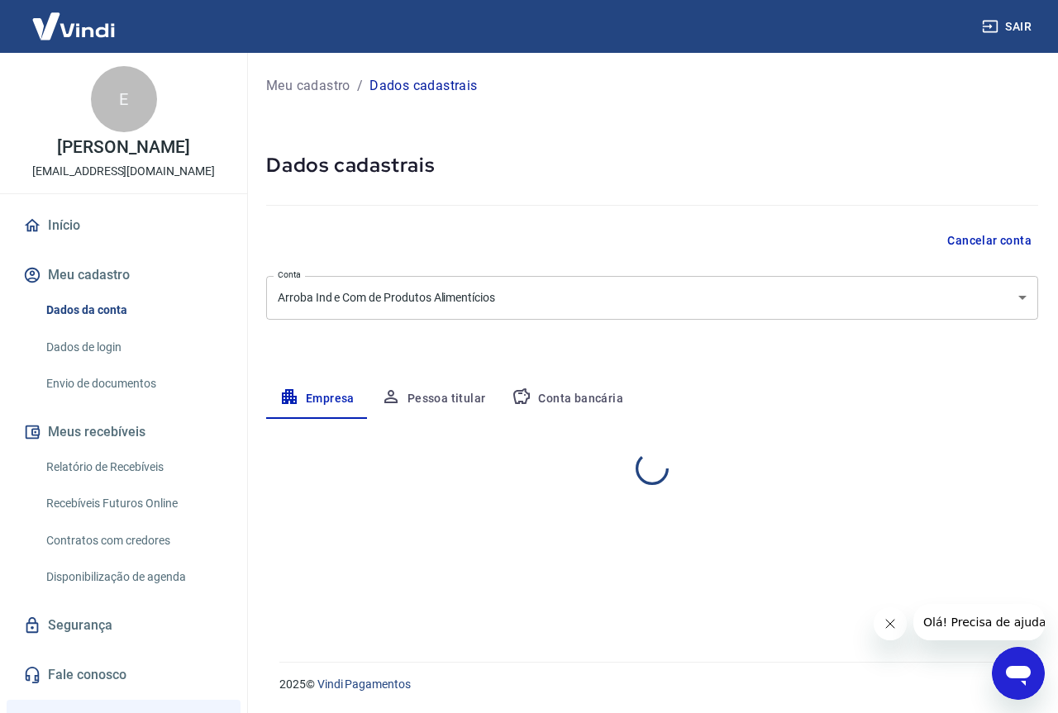
select select "SP"
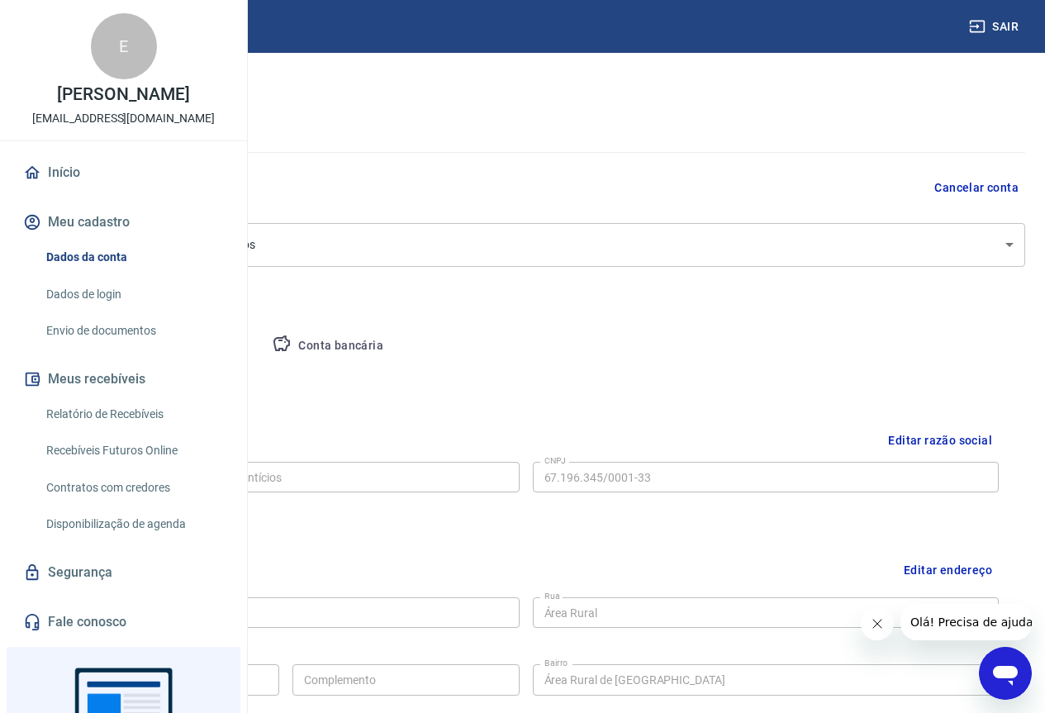
scroll to position [83, 0]
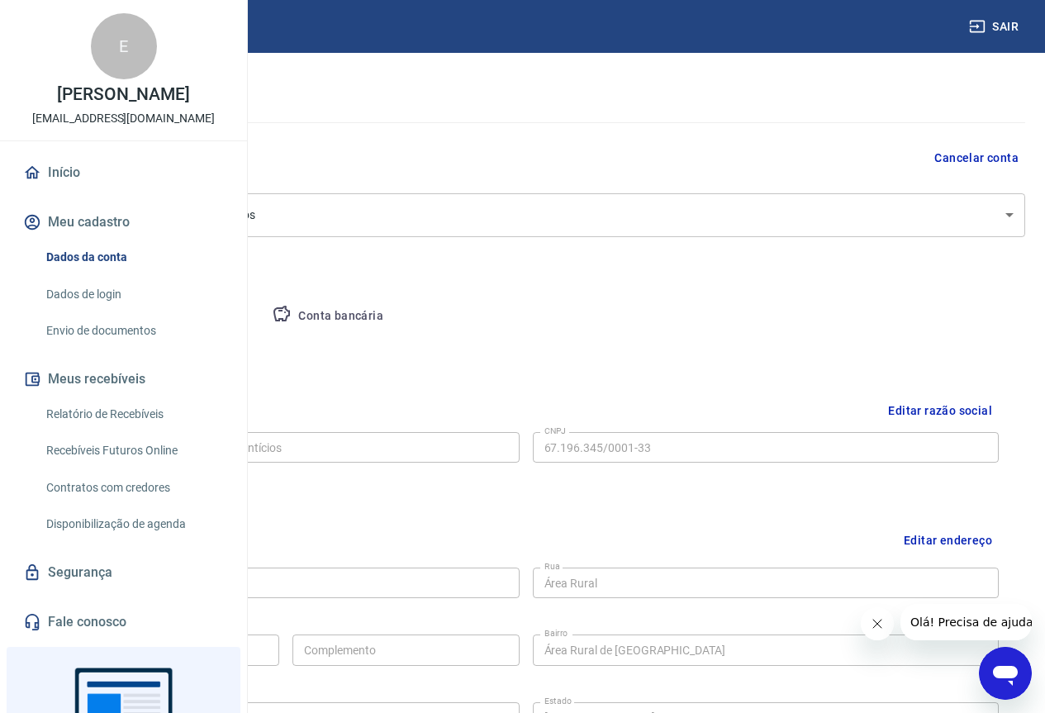
click at [292, 307] on icon "button" at bounding box center [282, 314] width 20 height 20
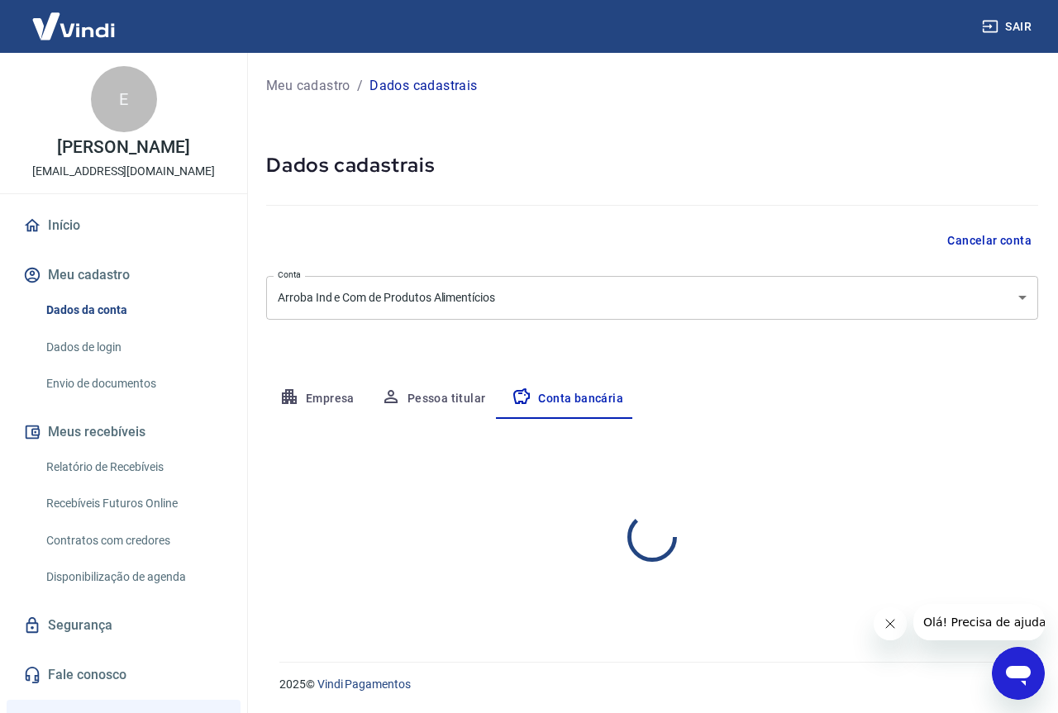
select select "1"
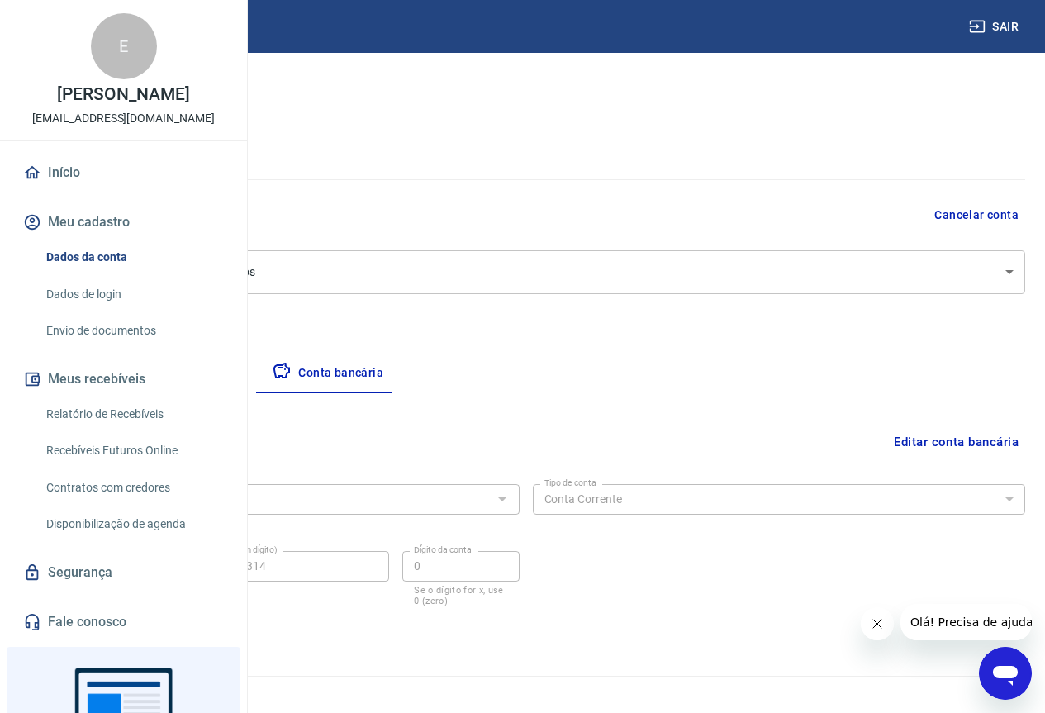
scroll to position [40, 0]
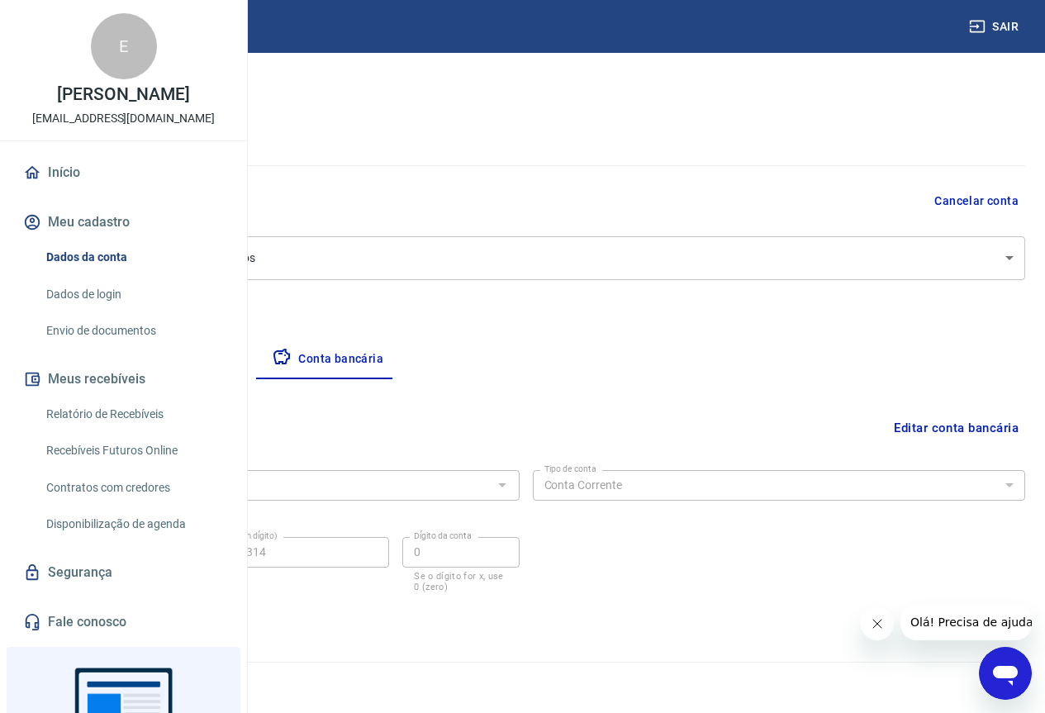
click at [984, 431] on button "Editar conta bancária" at bounding box center [956, 427] width 138 height 31
click at [985, 425] on button "Editar conta bancária" at bounding box center [956, 427] width 138 height 31
click at [951, 419] on button "Editar conta bancária" at bounding box center [956, 427] width 138 height 31
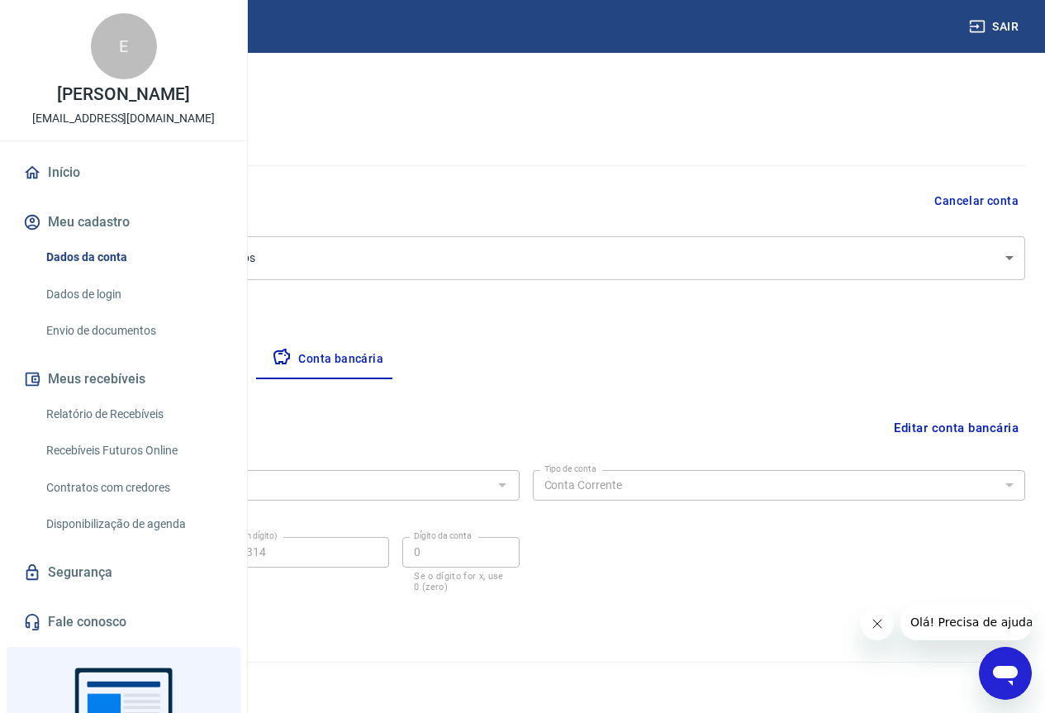
click at [951, 419] on button "Editar conta bancária" at bounding box center [956, 427] width 138 height 31
click at [520, 562] on div "Agência (sem dígito) 0001 Agência (sem dígito) Conta (sem dígito) 407199314 Con…" at bounding box center [272, 562] width 493 height 65
click at [957, 430] on button "Editar conta bancária" at bounding box center [956, 427] width 138 height 31
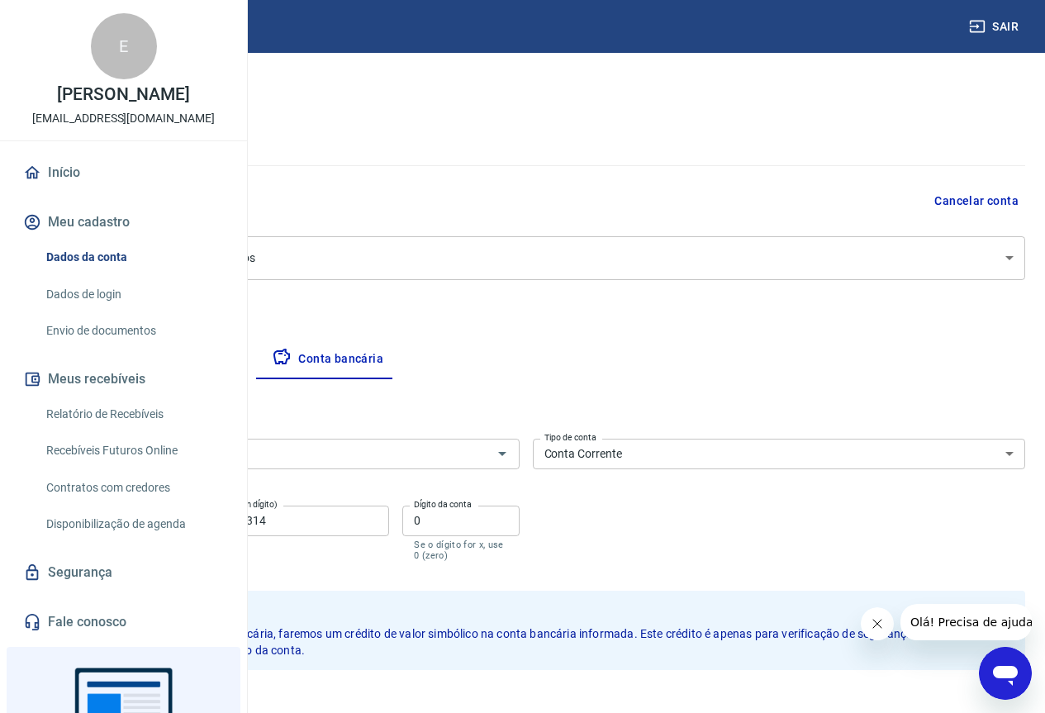
scroll to position [0, 0]
